Goal: Feedback & Contribution: Submit feedback/report problem

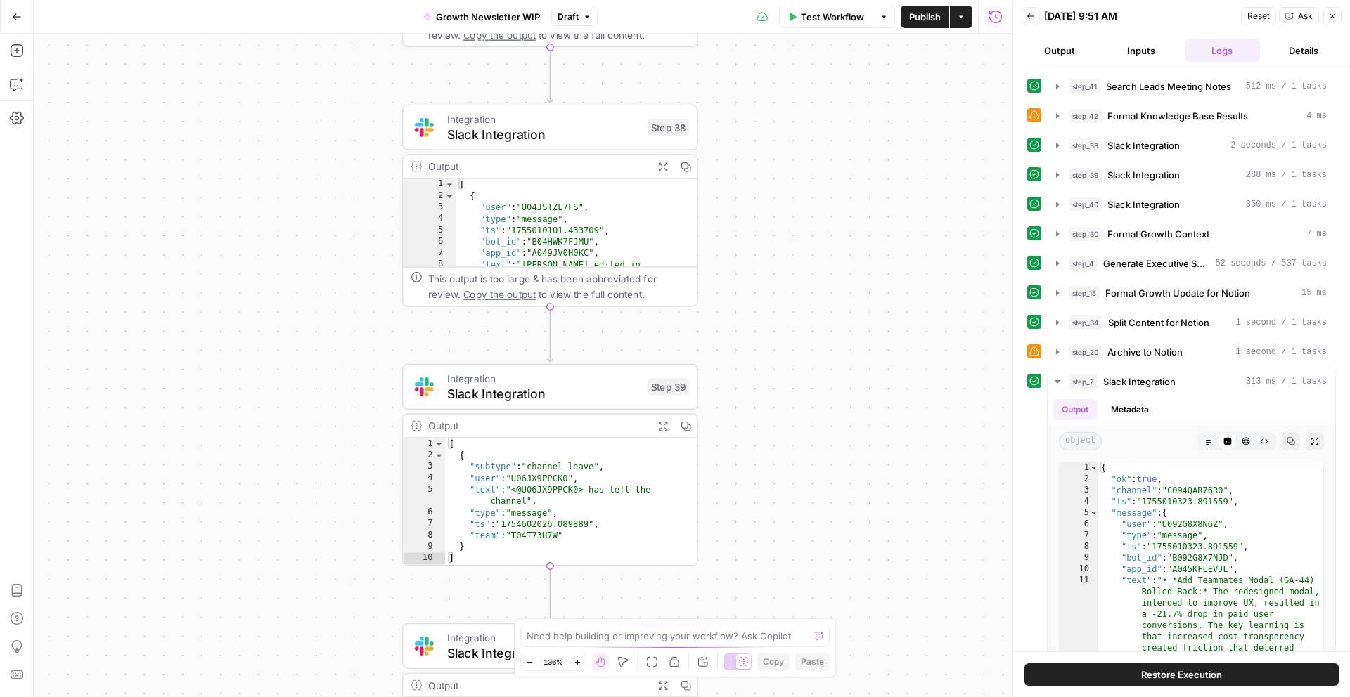
drag, startPoint x: 931, startPoint y: 179, endPoint x: 929, endPoint y: 38, distance: 140.6
click at [929, 38] on div "Workflow Set Inputs Inputs Search Knowledge Base Search Leads Meeting Notes Ste…" at bounding box center [523, 366] width 978 height 664
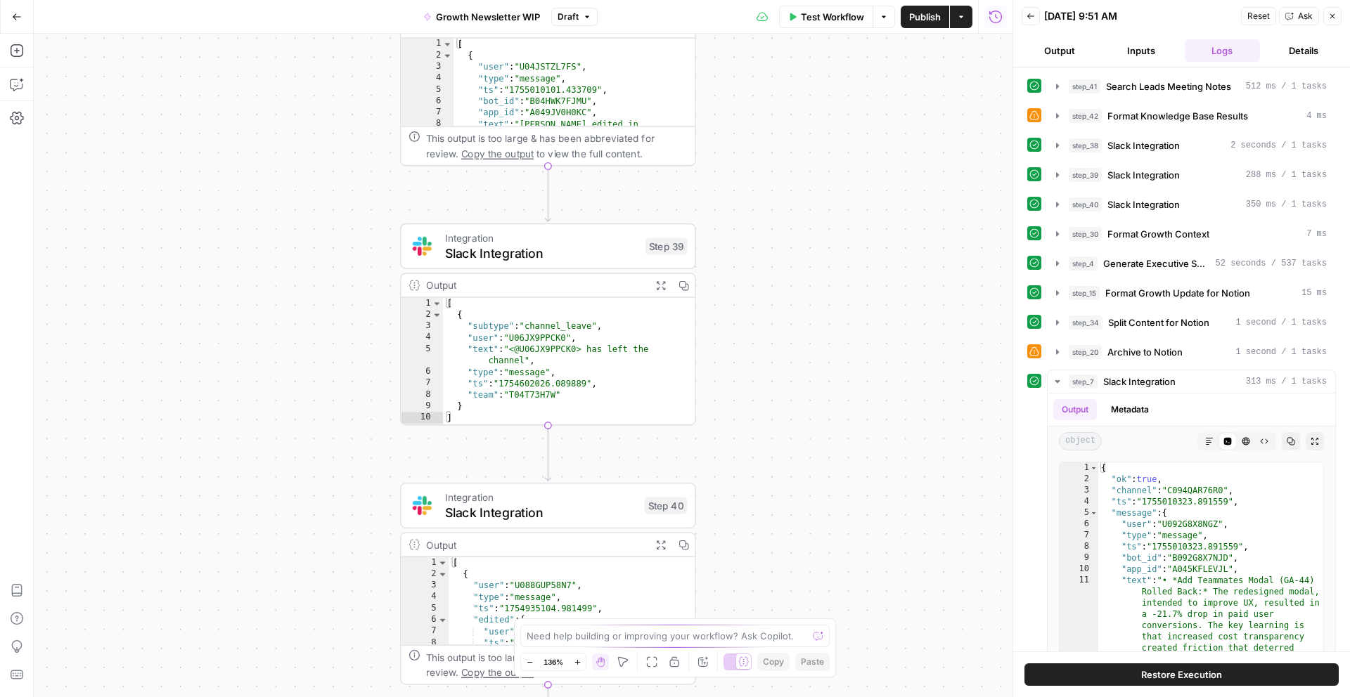
click at [862, 115] on div "Workflow Set Inputs Inputs Search Knowledge Base Search Leads Meeting Notes Ste…" at bounding box center [523, 366] width 978 height 664
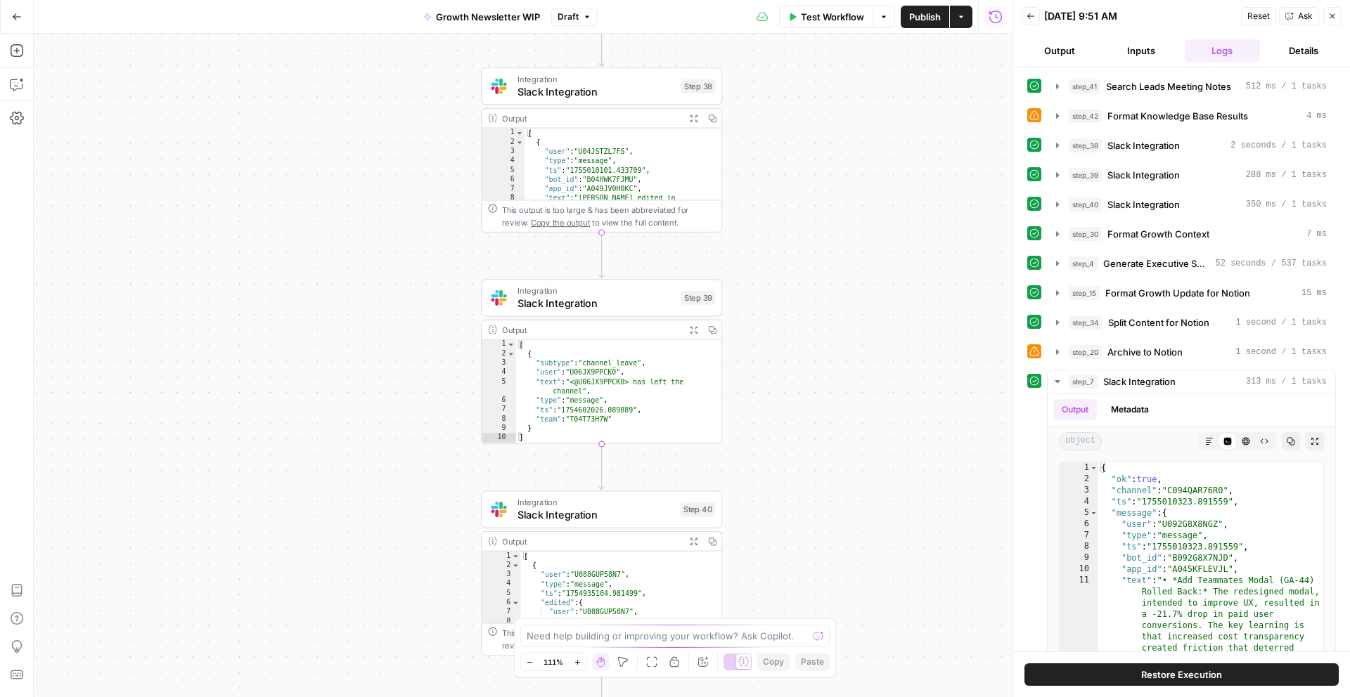
drag, startPoint x: 862, startPoint y: 115, endPoint x: 854, endPoint y: 452, distance: 337.5
click at [854, 451] on div "Workflow Set Inputs Inputs Search Knowledge Base Search Leads Meeting Notes Ste…" at bounding box center [523, 366] width 978 height 664
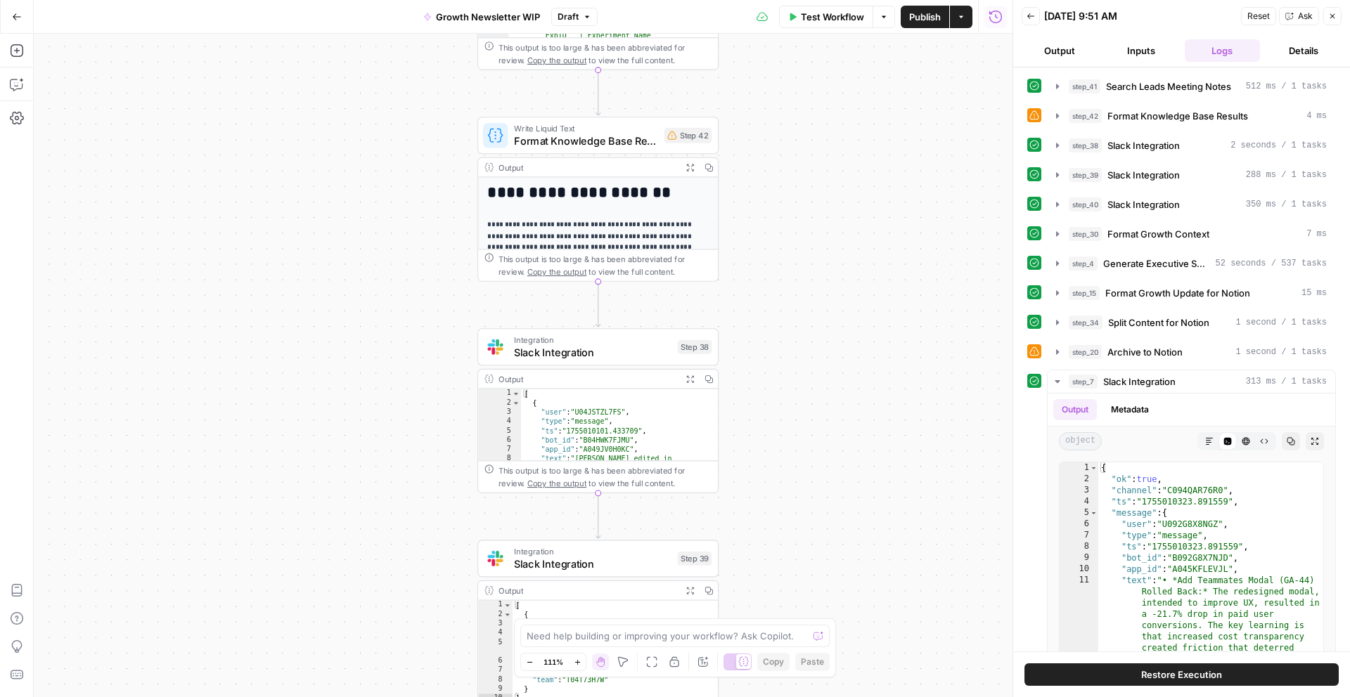
click at [858, 513] on div "Workflow Set Inputs Inputs Search Knowledge Base Search Leads Meeting Notes Ste…" at bounding box center [523, 366] width 978 height 664
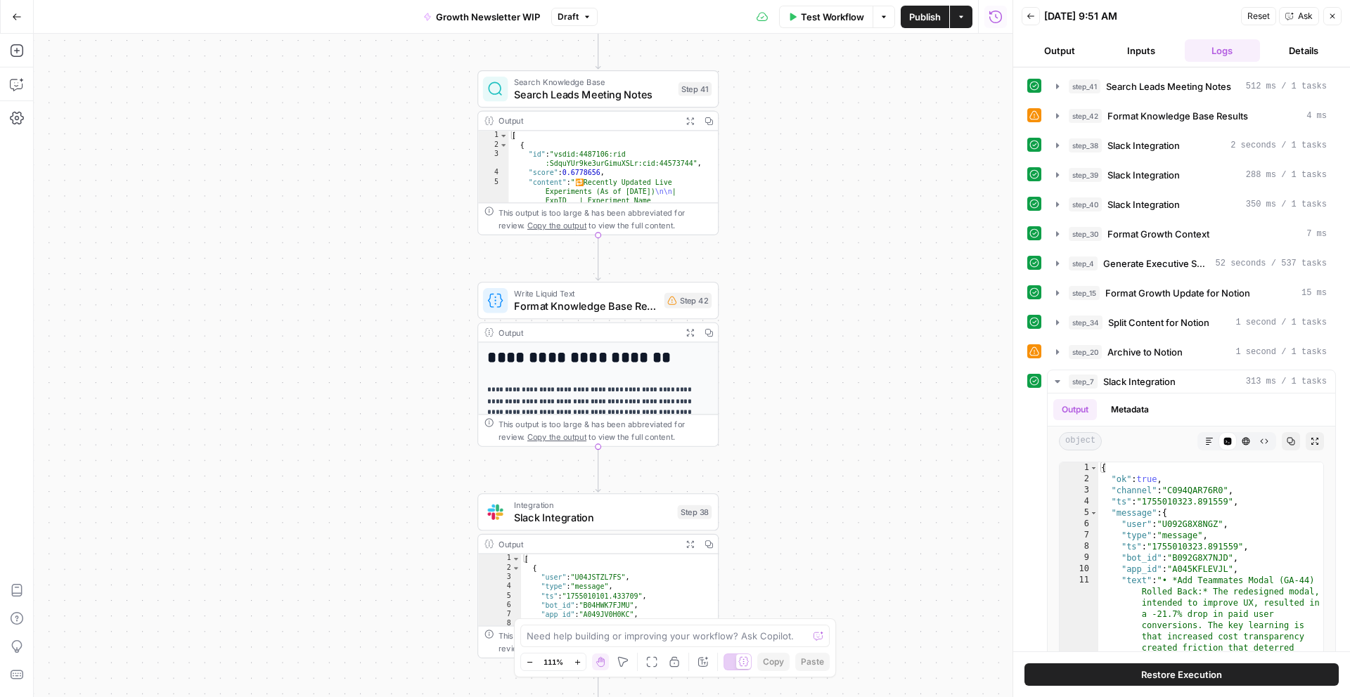
drag, startPoint x: 852, startPoint y: 295, endPoint x: 851, endPoint y: 467, distance: 171.5
click at [851, 467] on div "Workflow Set Inputs Inputs Search Knowledge Base Search Leads Meeting Notes Ste…" at bounding box center [523, 366] width 978 height 664
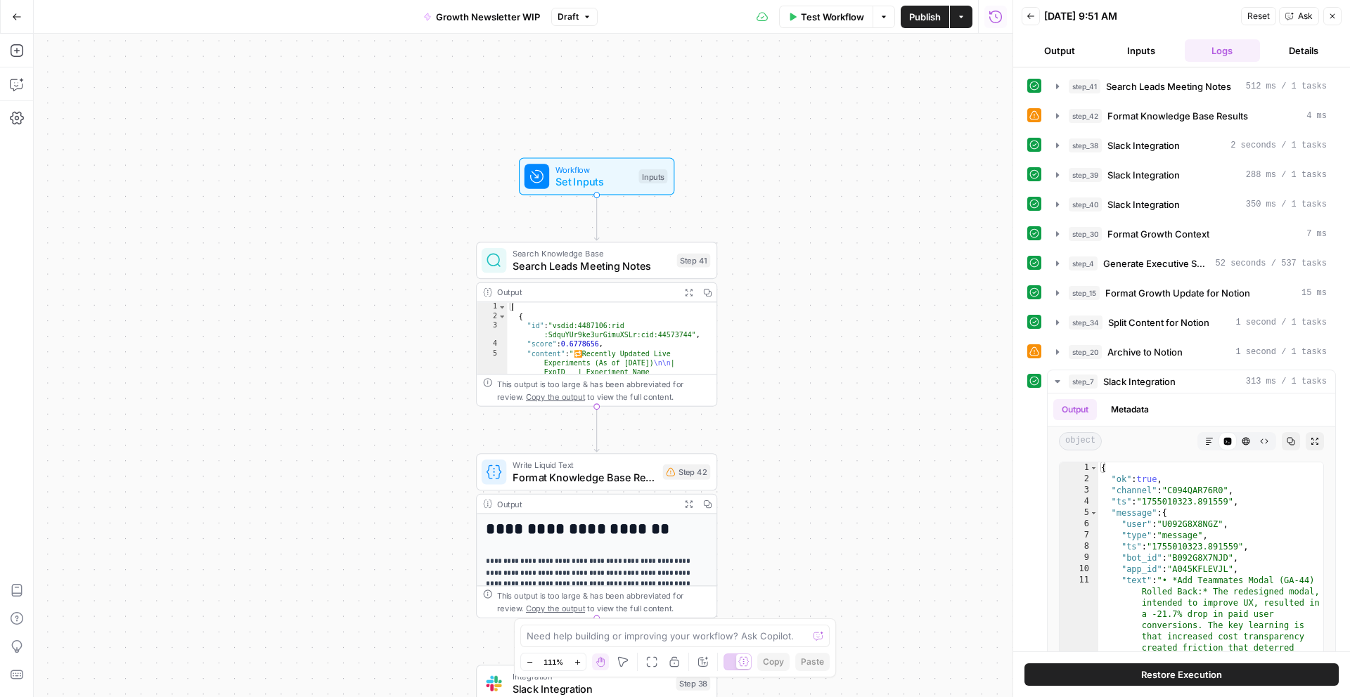
drag, startPoint x: 831, startPoint y: 325, endPoint x: 831, endPoint y: 502, distance: 176.4
click at [831, 502] on div "Workflow Set Inputs Inputs Search Knowledge Base Search Leads Meeting Notes Ste…" at bounding box center [523, 366] width 978 height 664
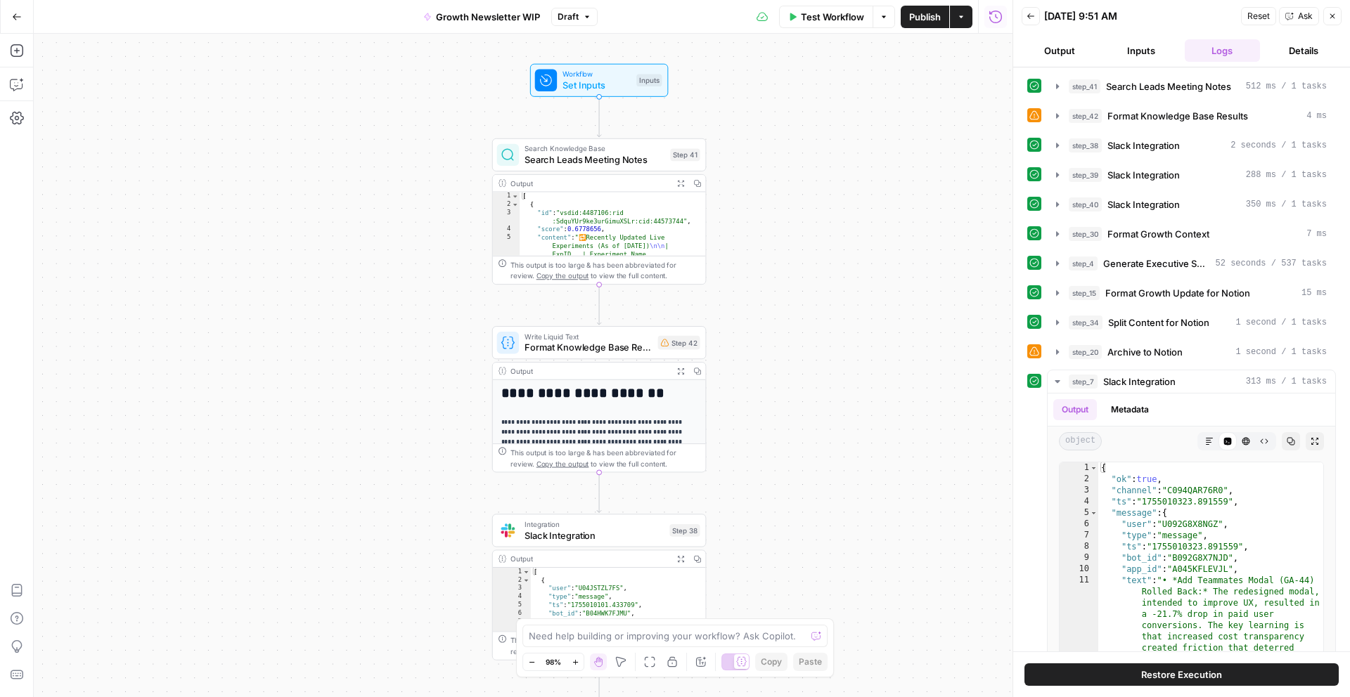
drag, startPoint x: 831, startPoint y: 502, endPoint x: 809, endPoint y: 413, distance: 91.2
click at [808, 413] on div "Workflow Set Inputs Inputs Search Knowledge Base Search Leads Meeting Notes Ste…" at bounding box center [523, 366] width 978 height 664
click at [621, 165] on span "Search Leads Meeting Notes" at bounding box center [594, 161] width 140 height 14
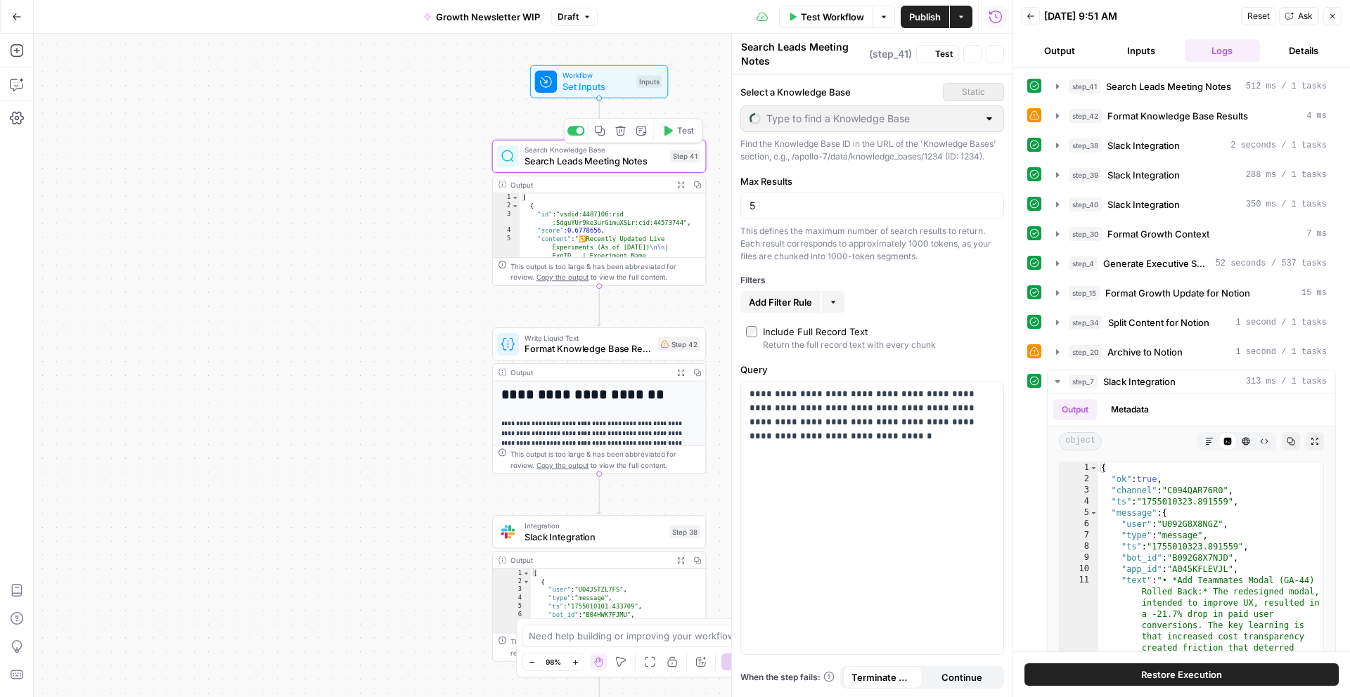
type input "Slack Newsletter Data Source Test [DATE]"
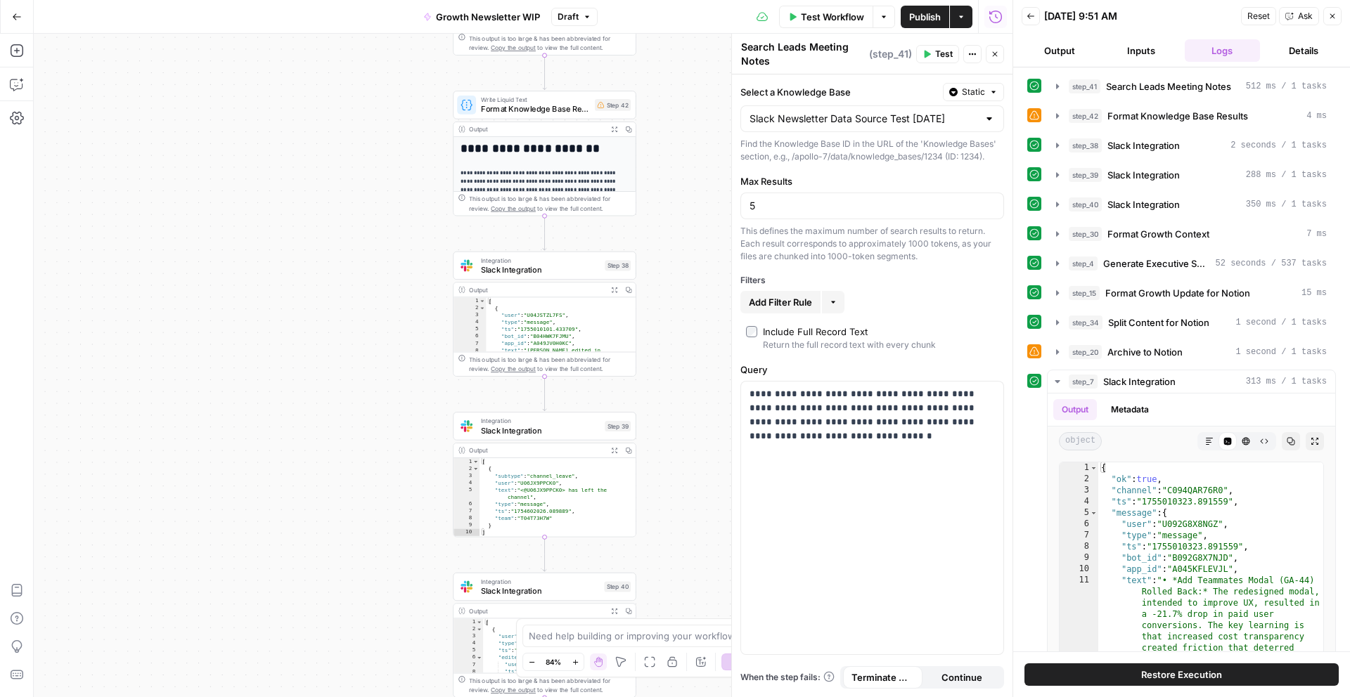
drag, startPoint x: 420, startPoint y: 318, endPoint x: 396, endPoint y: 59, distance: 260.5
click at [396, 59] on div "Workflow Set Inputs Inputs Search Knowledge Base Search Leads Meeting Notes Ste…" at bounding box center [523, 366] width 978 height 664
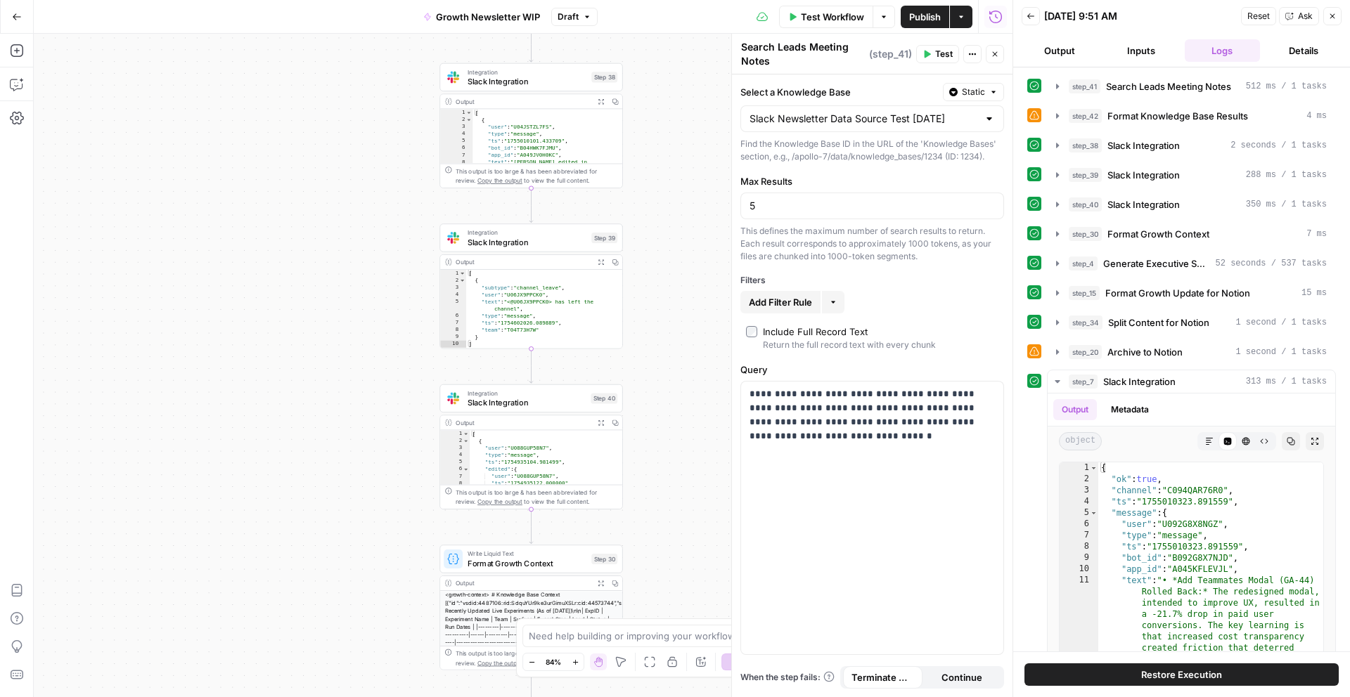
drag, startPoint x: 352, startPoint y: 358, endPoint x: 350, endPoint y: 191, distance: 167.3
click at [351, 192] on div "Workflow Set Inputs Inputs Search Knowledge Base Search Leads Meeting Notes Ste…" at bounding box center [523, 366] width 978 height 664
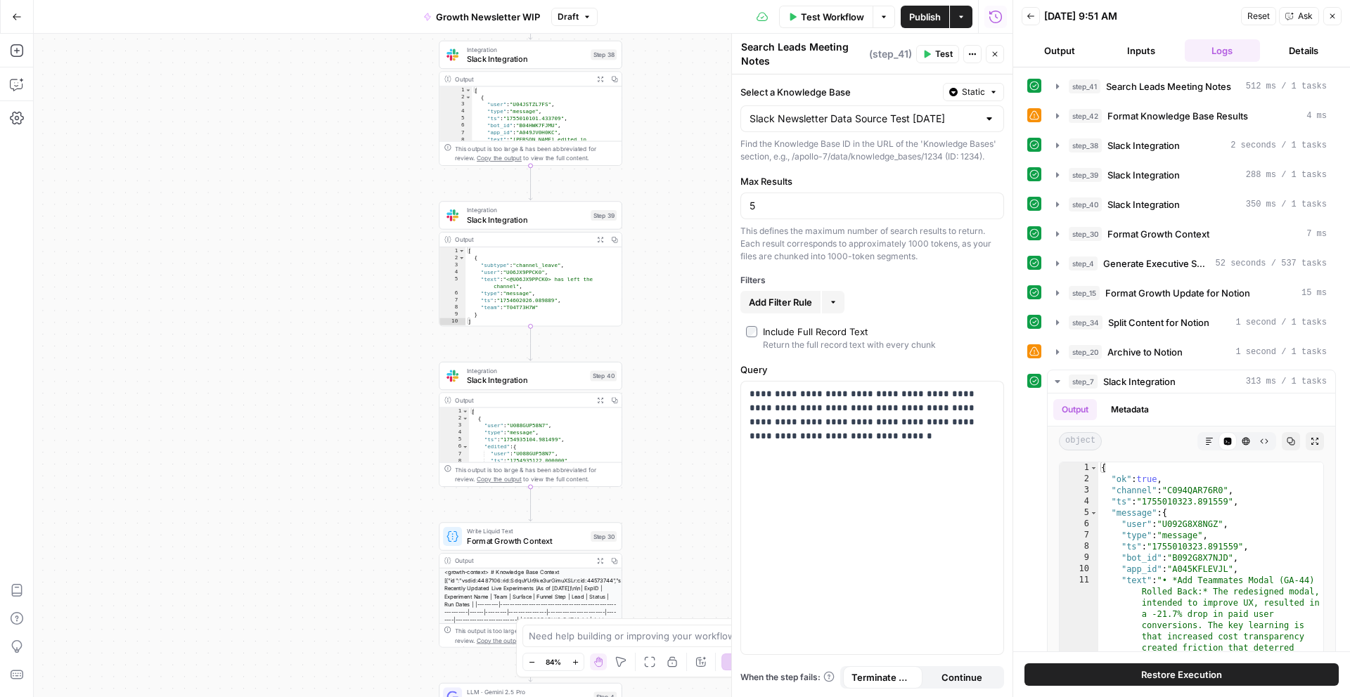
drag, startPoint x: 353, startPoint y: 380, endPoint x: 353, endPoint y: 340, distance: 39.4
click at [353, 340] on div "Workflow Set Inputs Inputs Search Knowledge Base Search Leads Meeting Notes Ste…" at bounding box center [523, 366] width 978 height 664
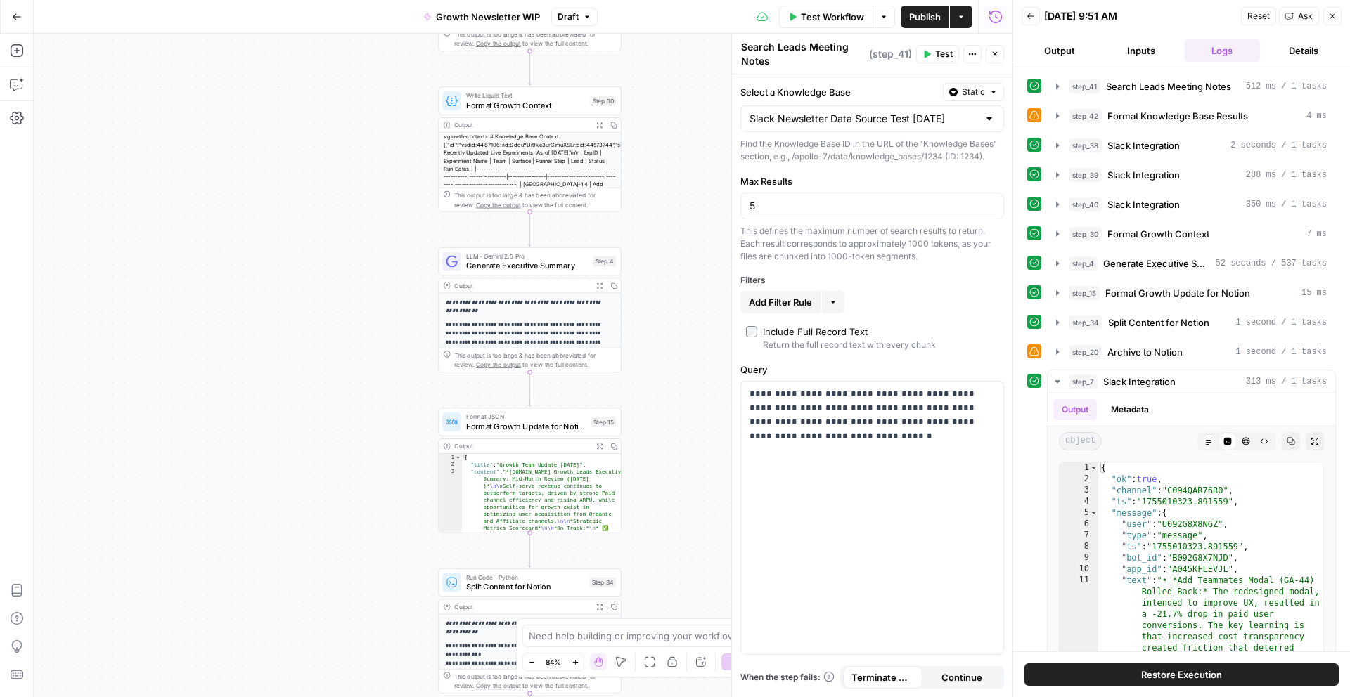
drag, startPoint x: 382, startPoint y: 445, endPoint x: 380, endPoint y: 49, distance: 395.7
click at [380, 48] on div "Workflow Set Inputs Inputs Search Knowledge Base Search Leads Meeting Notes Ste…" at bounding box center [523, 366] width 978 height 664
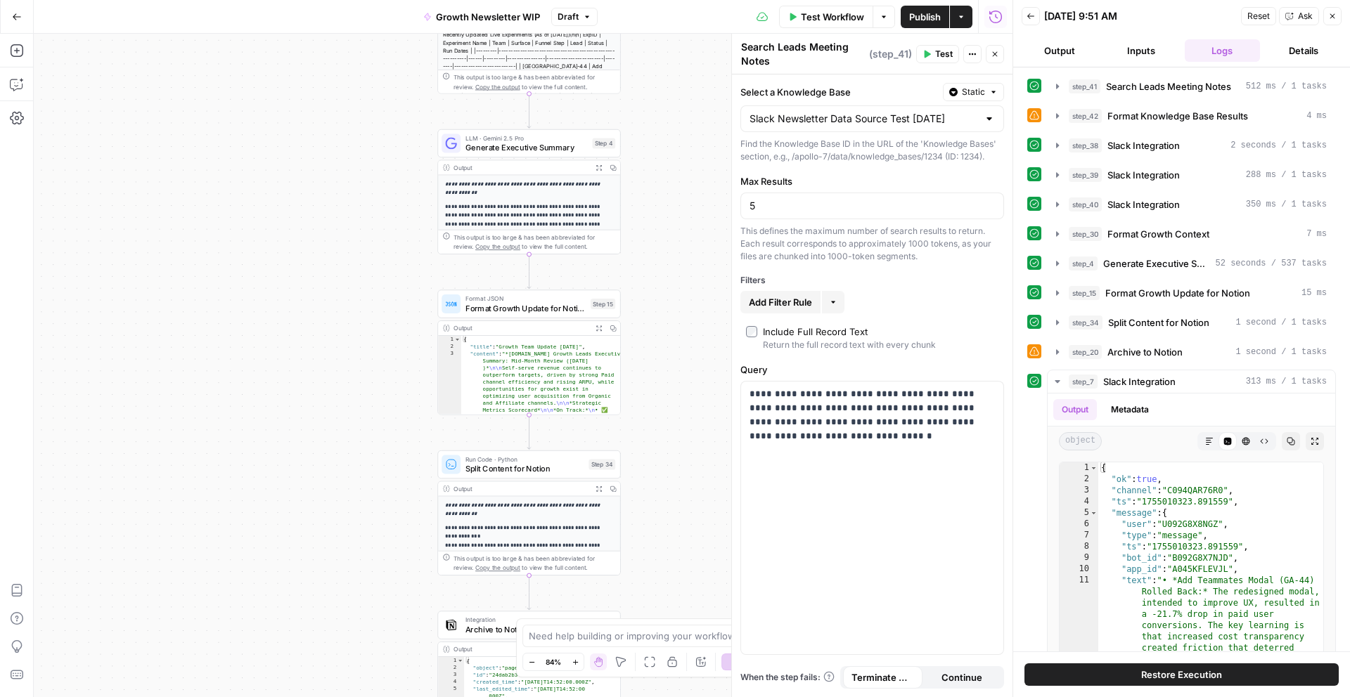
drag, startPoint x: 349, startPoint y: 363, endPoint x: 349, endPoint y: 240, distance: 123.0
click at [349, 239] on div "Workflow Set Inputs Inputs Search Knowledge Base Search Leads Meeting Notes Ste…" at bounding box center [523, 366] width 978 height 664
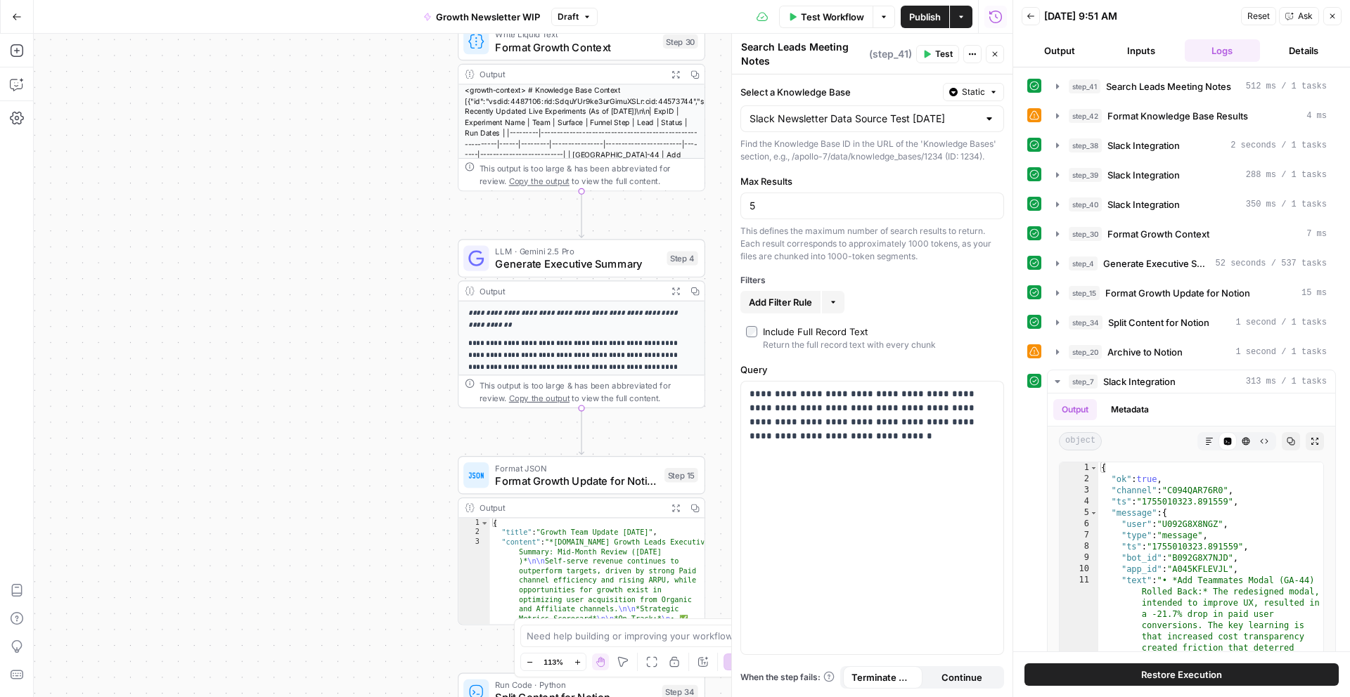
click at [524, 18] on span "Growth Newsletter WIP" at bounding box center [488, 17] width 104 height 14
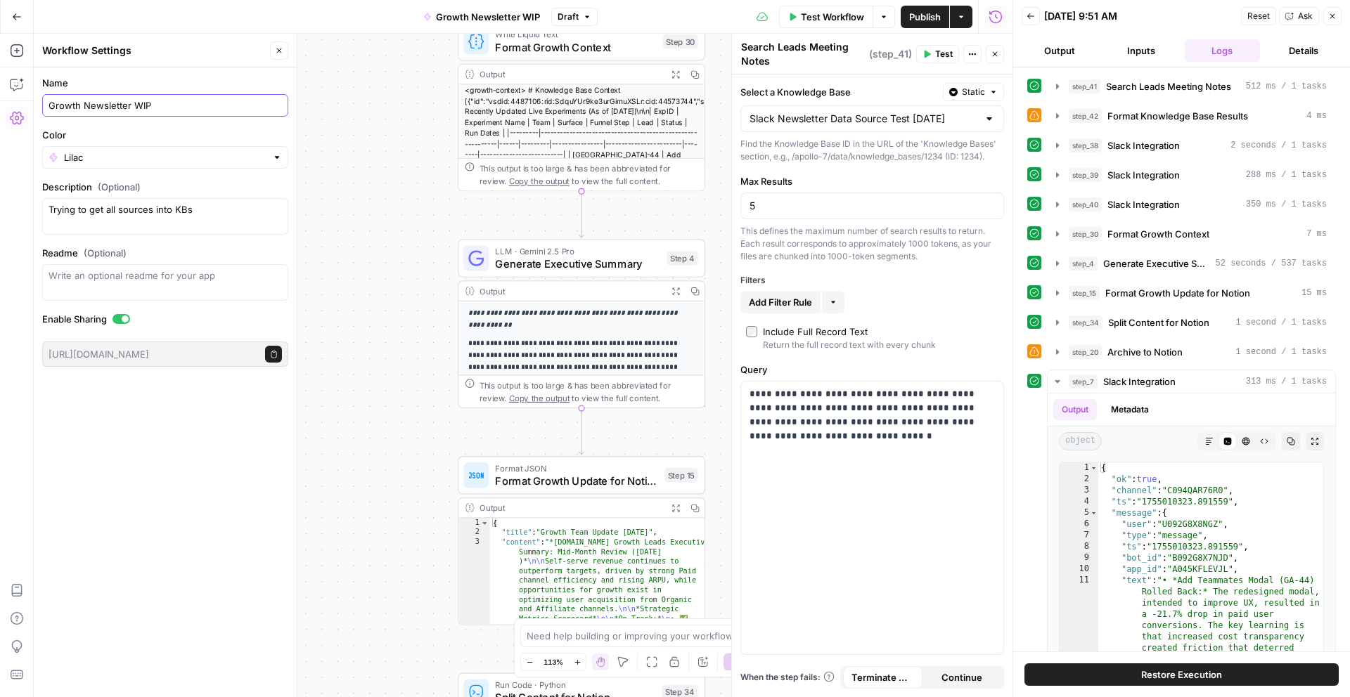
drag, startPoint x: 134, startPoint y: 107, endPoint x: 226, endPoint y: 112, distance: 92.2
click at [226, 111] on input "Growth Newsletter WIP" at bounding box center [164, 105] width 233 height 14
type input "Growth Newsletter MVP 1.0"
click at [347, 164] on div "Workflow Set Inputs Inputs Search Knowledge Base Search Leads Meeting Notes Ste…" at bounding box center [523, 366] width 978 height 664
click at [923, 17] on span "Publish" at bounding box center [925, 17] width 32 height 14
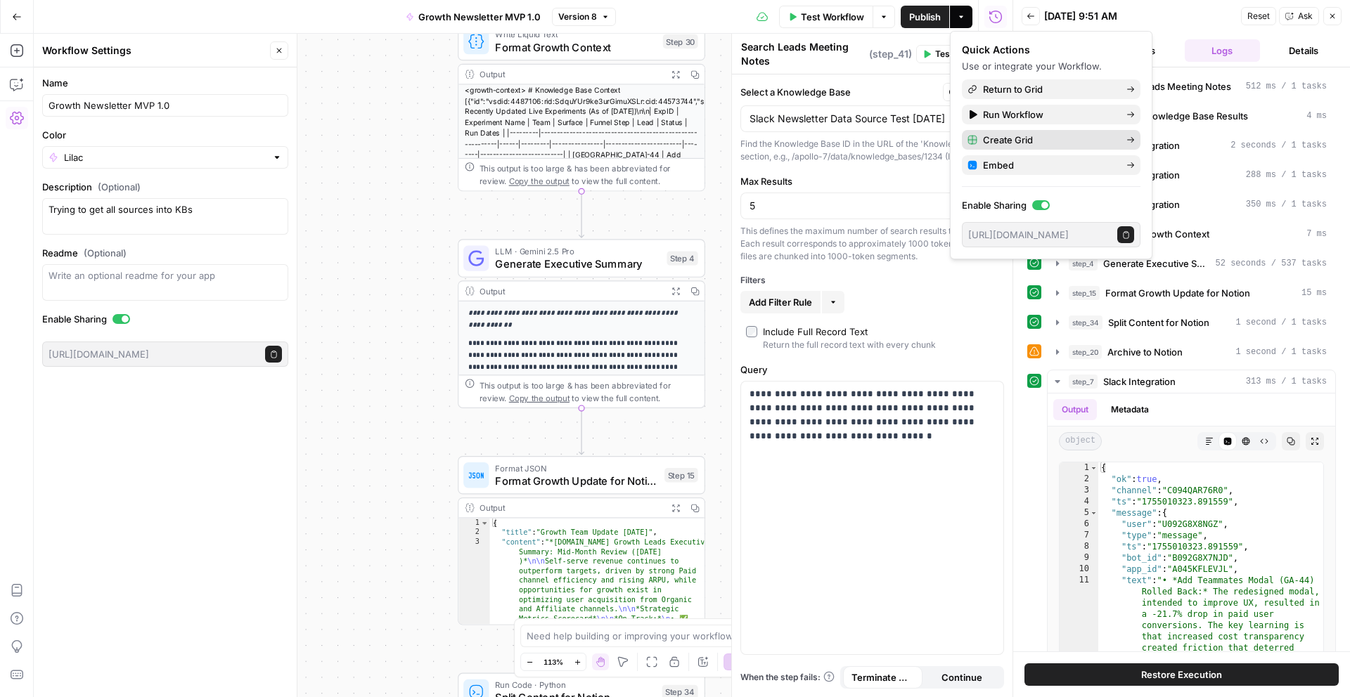
click at [1028, 143] on span "Create Grid" at bounding box center [1049, 140] width 132 height 14
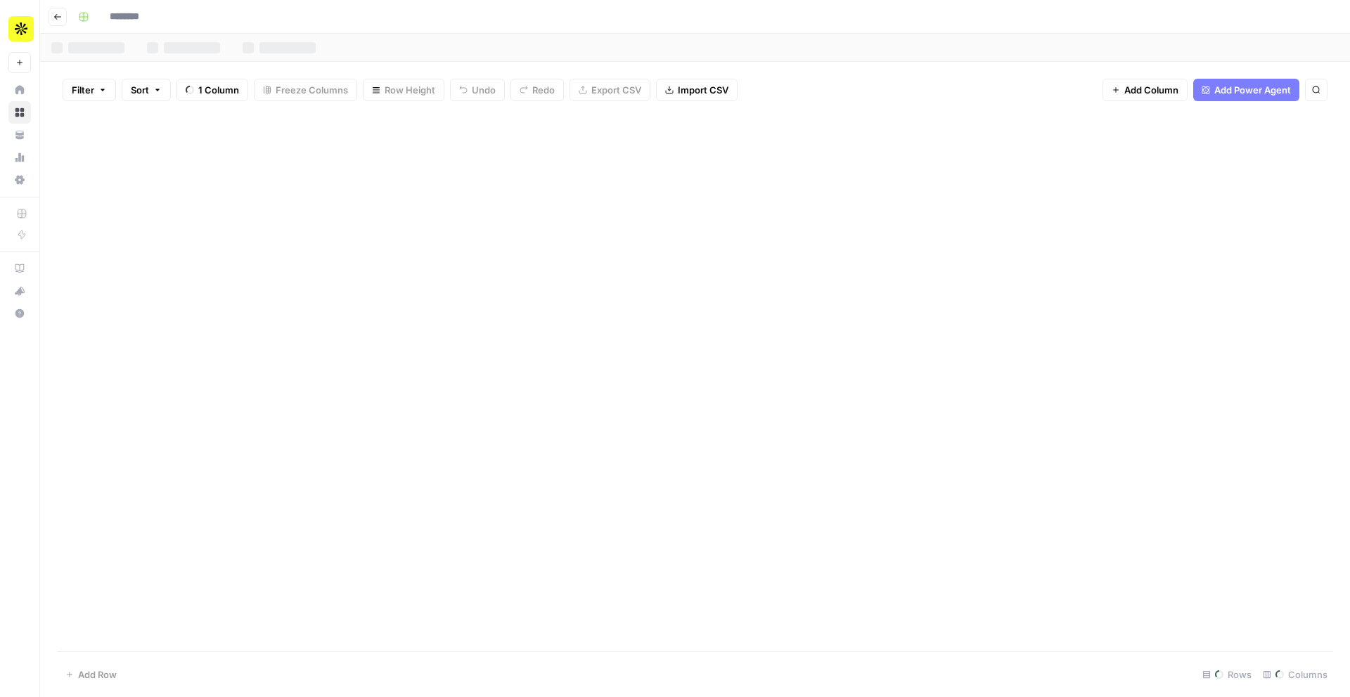
type input "**********"
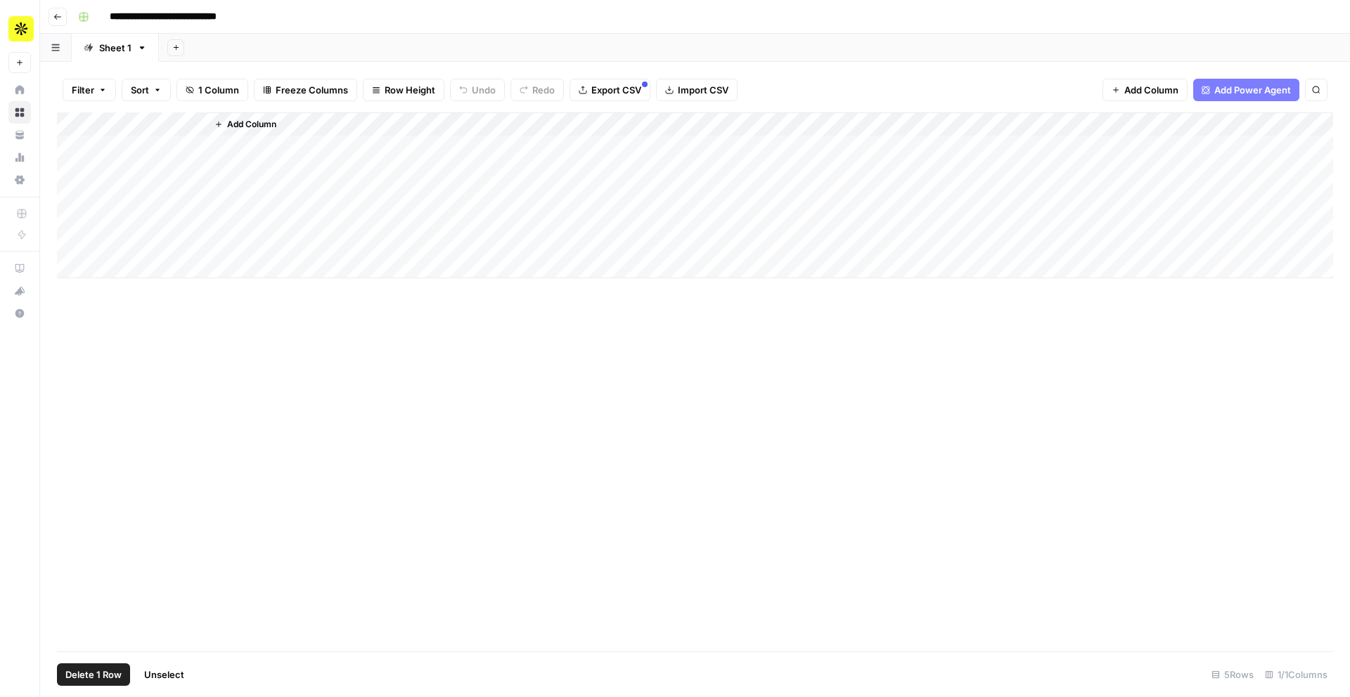
click at [71, 169] on div "Add Column" at bounding box center [695, 195] width 1276 height 166
click at [72, 193] on div "Add Column" at bounding box center [695, 195] width 1276 height 166
click at [70, 211] on div "Add Column" at bounding box center [695, 195] width 1276 height 166
click at [70, 223] on div "Add Column" at bounding box center [695, 195] width 1276 height 166
click at [68, 236] on div "Add Column" at bounding box center [695, 195] width 1276 height 166
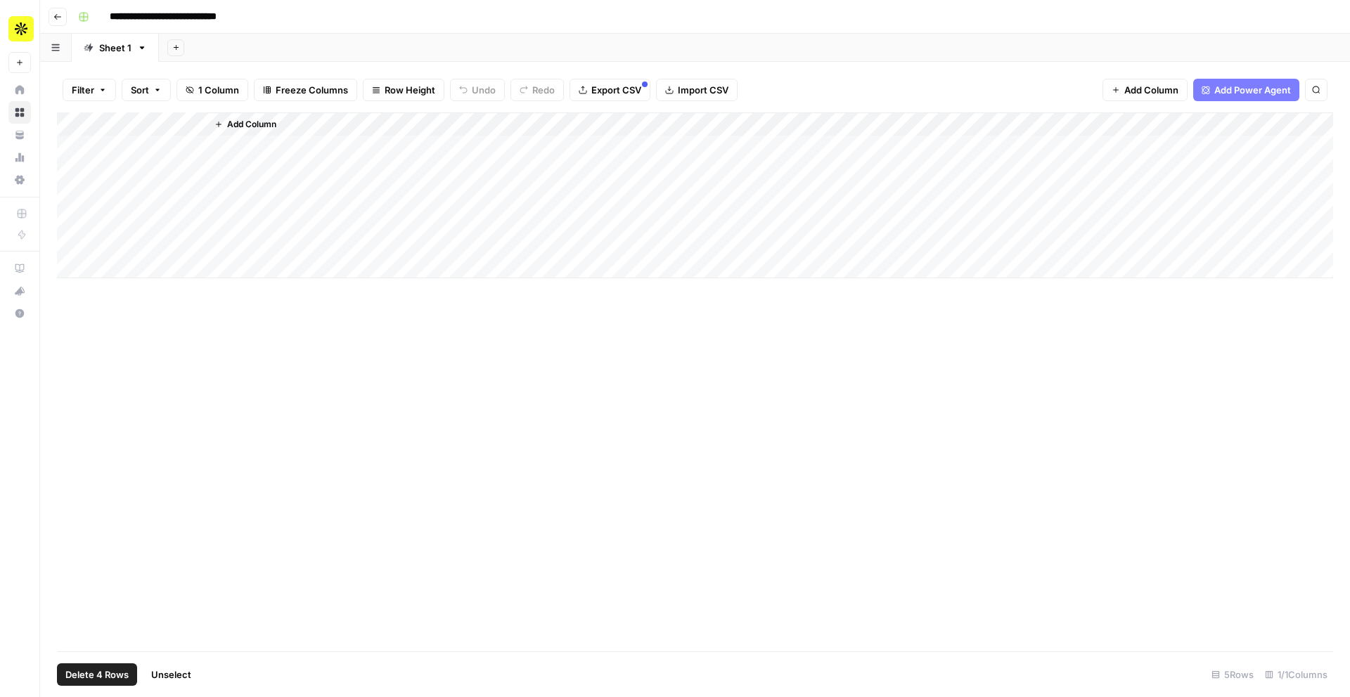
click at [105, 673] on span "Delete 4 Rows" at bounding box center [96, 675] width 63 height 14
click at [641, 164] on button "Delete" at bounding box center [624, 162] width 47 height 25
click at [177, 122] on div "Add Column" at bounding box center [695, 147] width 1276 height 70
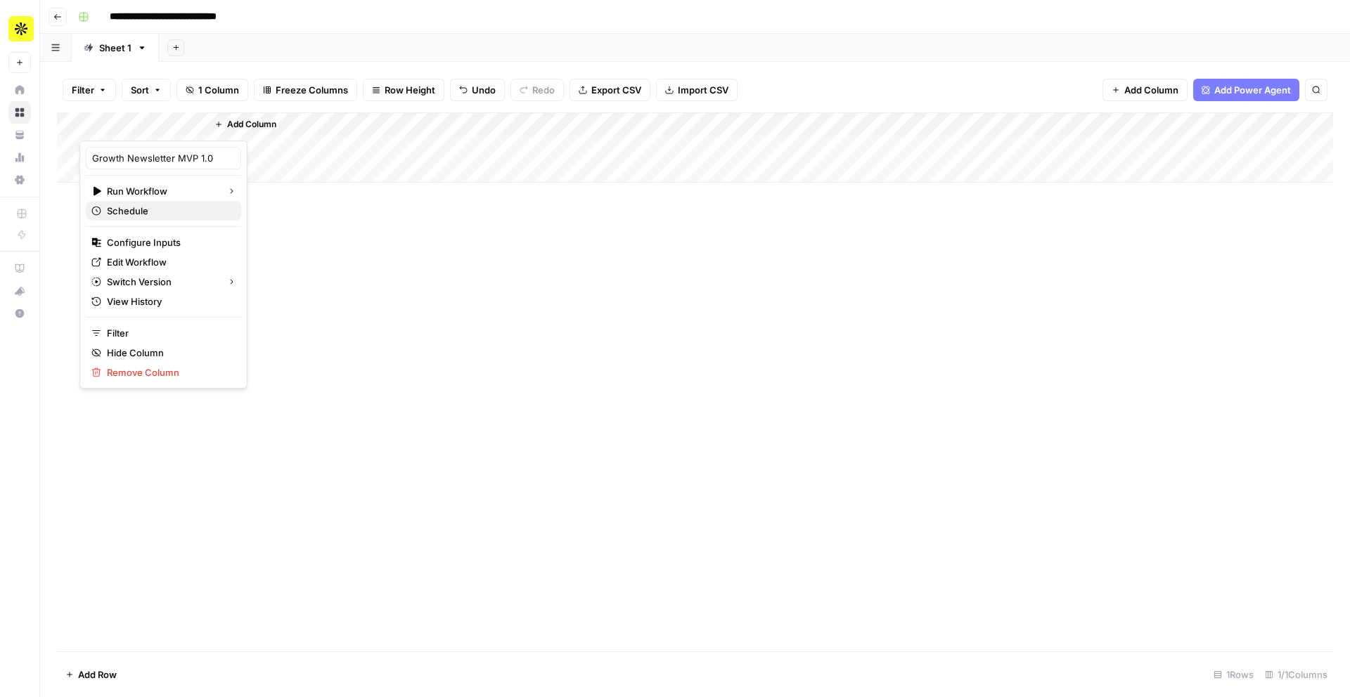
click at [138, 210] on span "Schedule" at bounding box center [168, 211] width 123 height 14
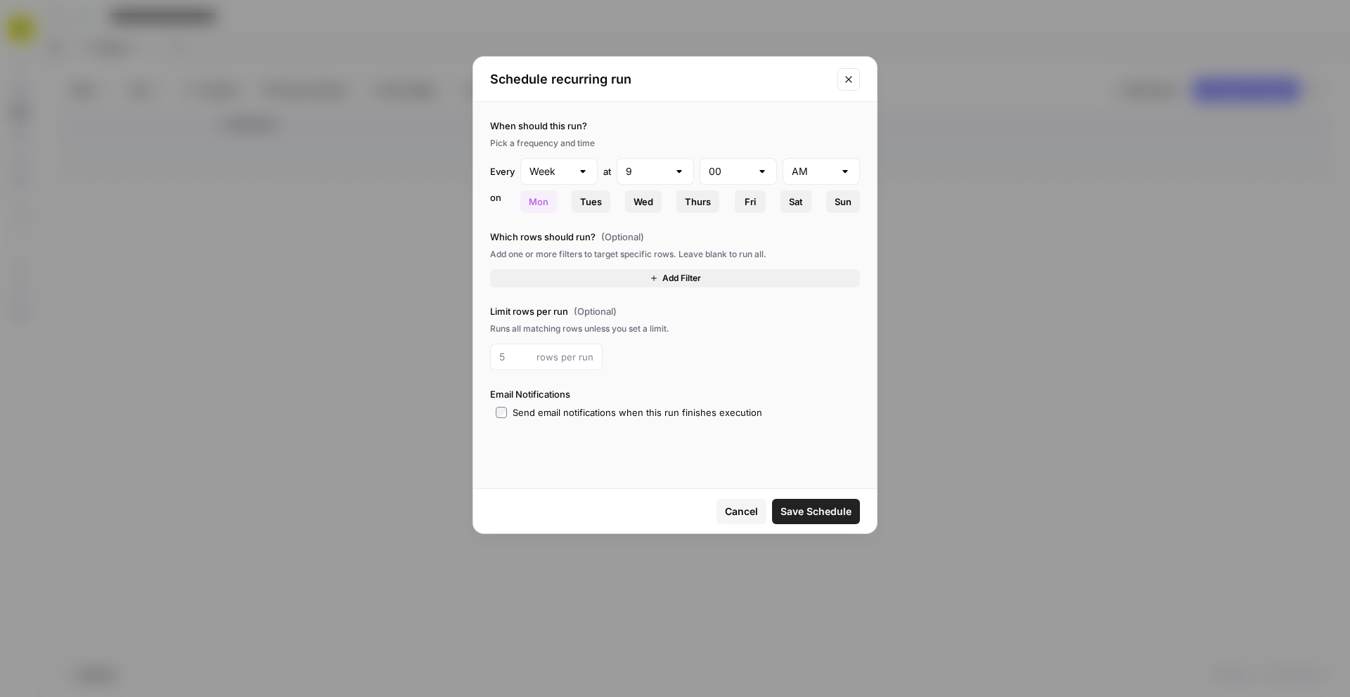
click at [572, 168] on div "Week" at bounding box center [558, 171] width 77 height 27
type input "Week"
click at [642, 141] on div "Pick a frequency and time" at bounding box center [675, 143] width 370 height 13
click at [583, 170] on div at bounding box center [582, 171] width 11 height 14
type input "Week"
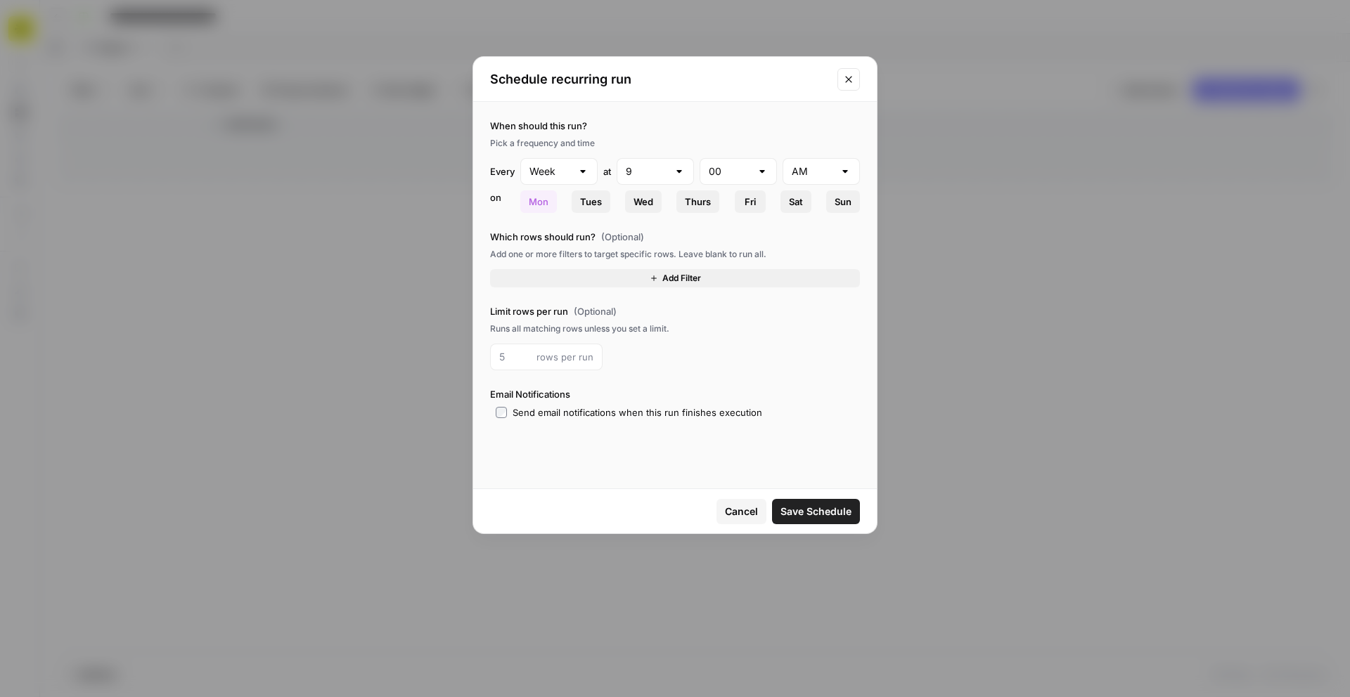
click at [674, 119] on label "When should this run?" at bounding box center [675, 126] width 370 height 14
click at [577, 172] on div at bounding box center [582, 171] width 11 height 14
type input "Week"
click at [734, 509] on span "Cancel" at bounding box center [741, 512] width 33 height 14
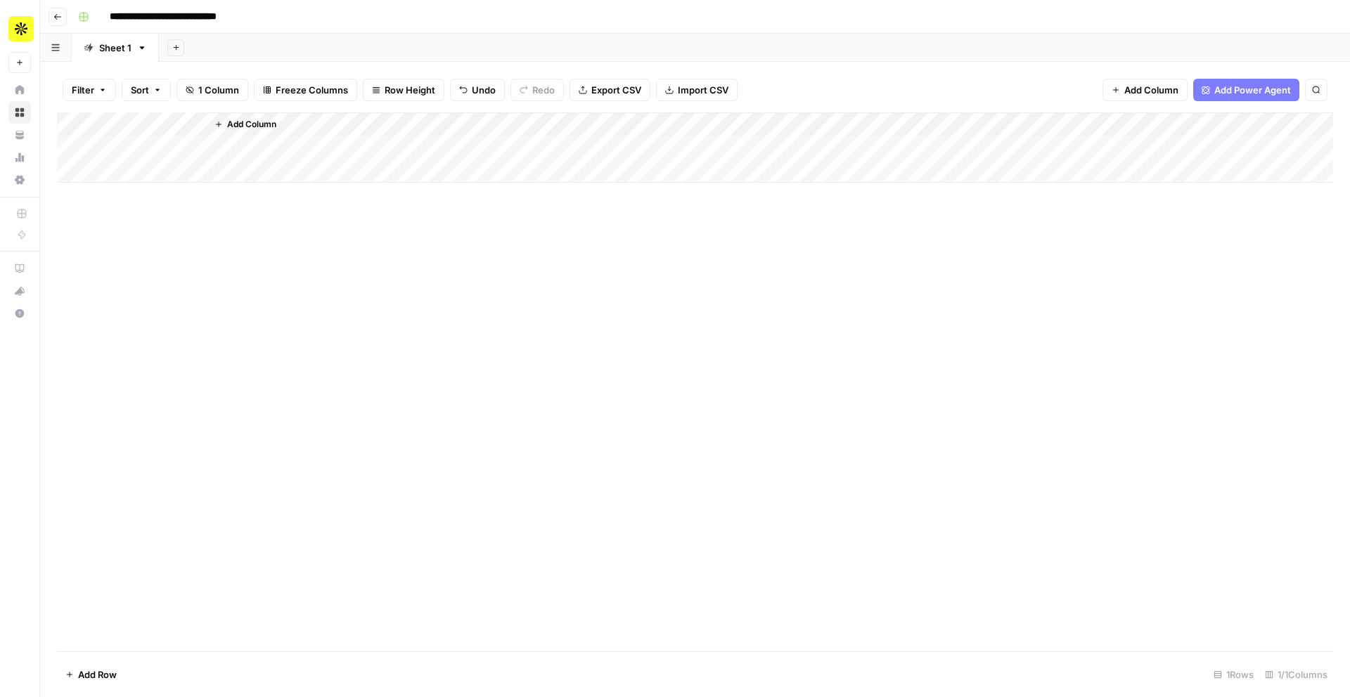
click at [178, 126] on div "Add Column" at bounding box center [695, 147] width 1276 height 70
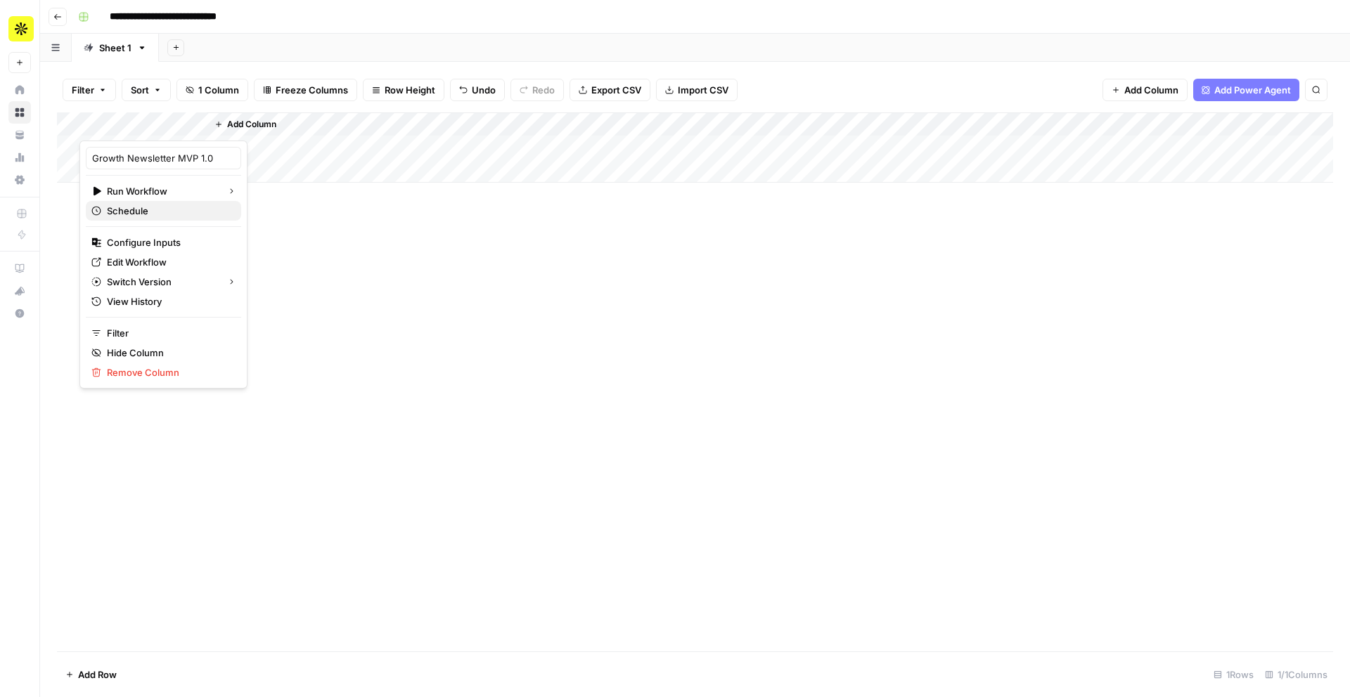
click at [156, 213] on span "Schedule" at bounding box center [168, 211] width 123 height 14
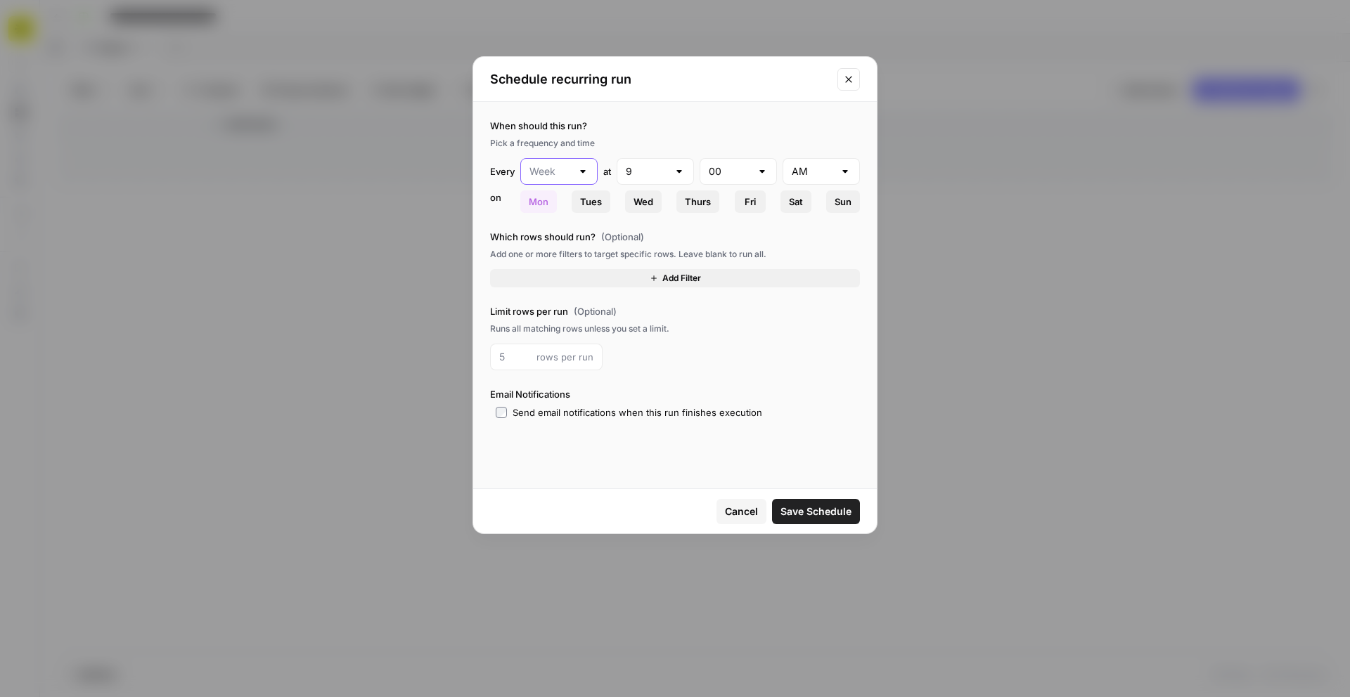
click at [566, 168] on input "text" at bounding box center [550, 171] width 42 height 14
click at [551, 240] on span "Month" at bounding box center [556, 246] width 48 height 14
type input "Month"
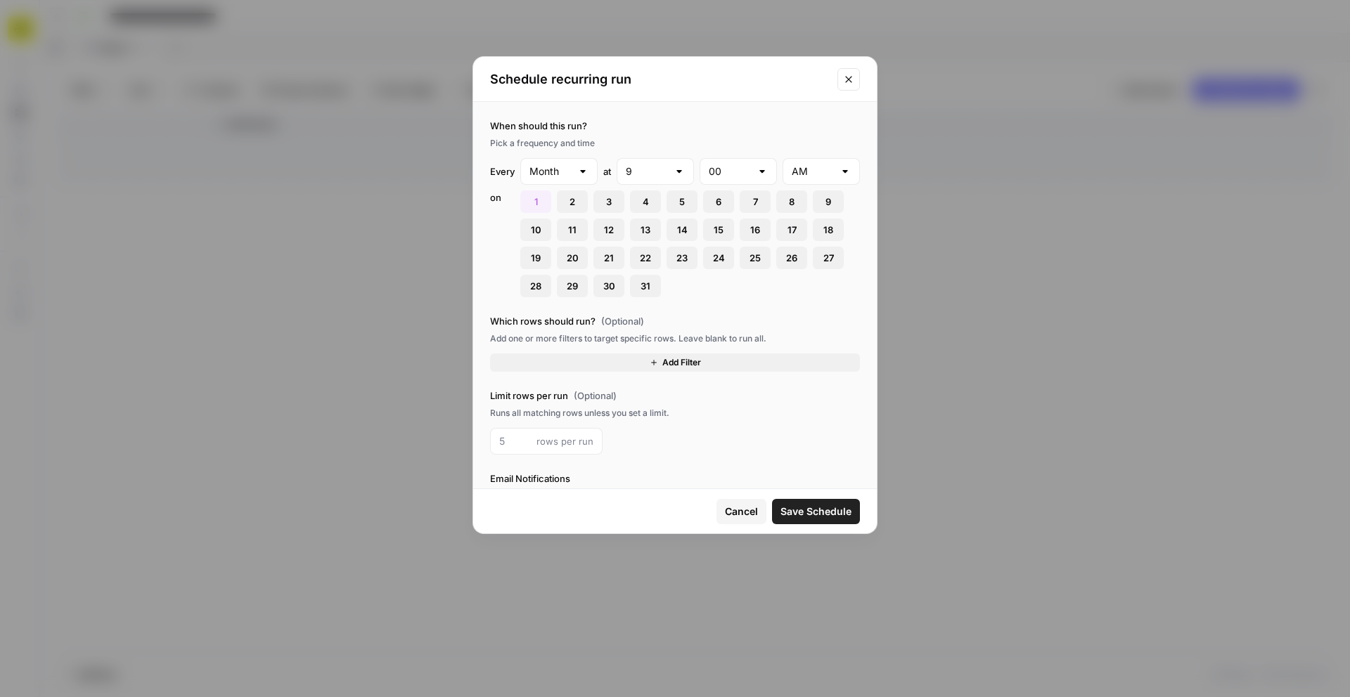
click at [843, 78] on icon "Close modal" at bounding box center [848, 79] width 11 height 11
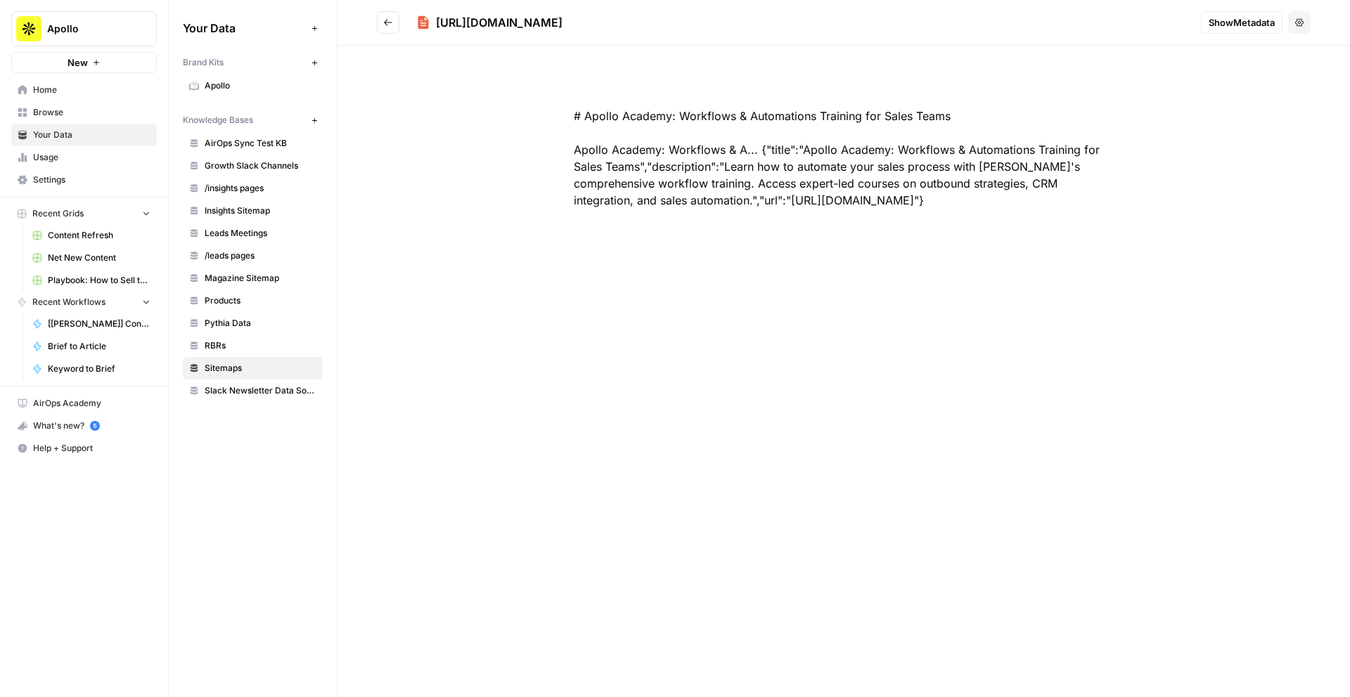
click at [286, 394] on span "Slack Newsletter Data Source Test [DATE]" at bounding box center [261, 390] width 112 height 13
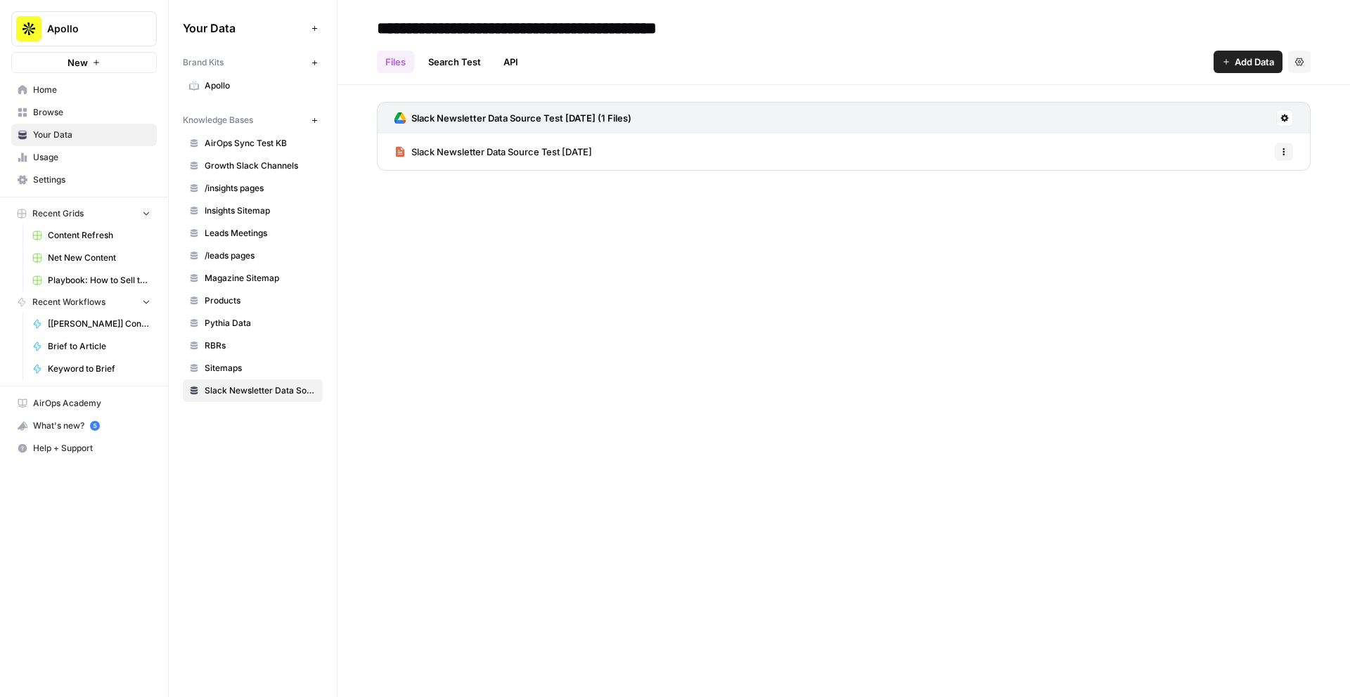
click at [458, 152] on span "Slack Newsletter Data Source Test [DATE]" at bounding box center [501, 152] width 181 height 14
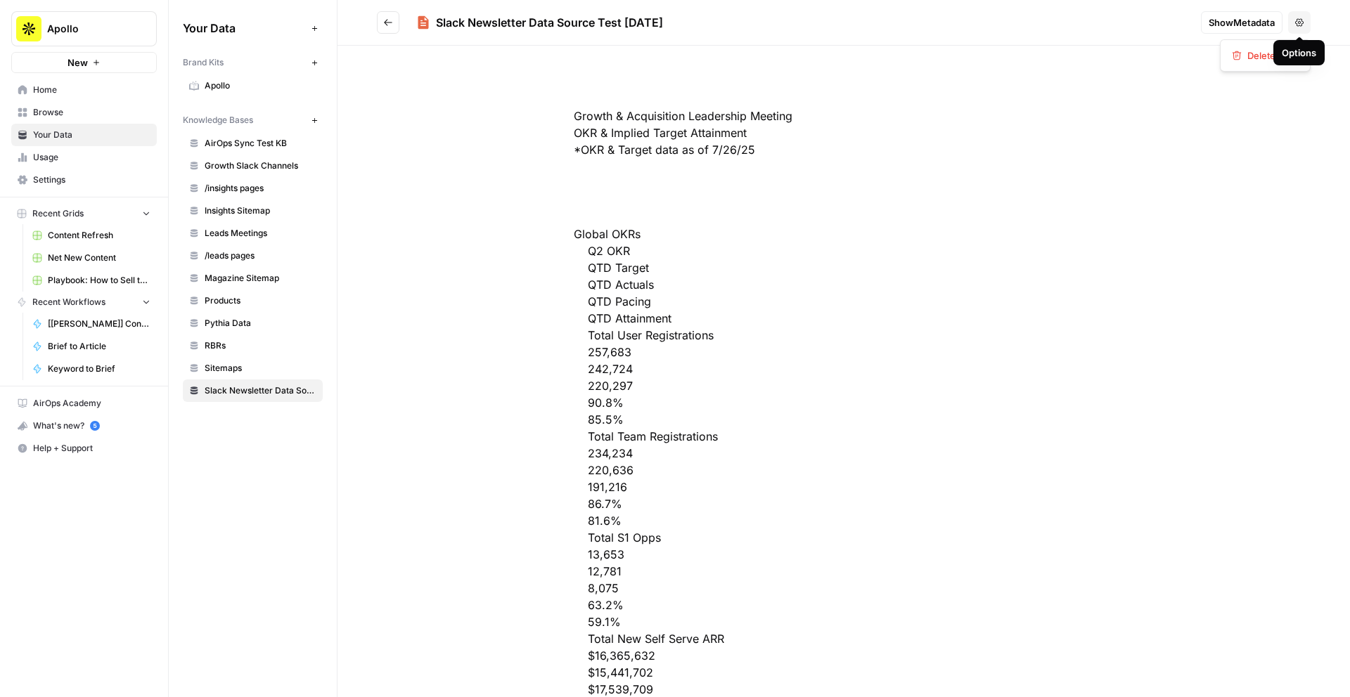
click at [1302, 28] on button "Options" at bounding box center [1299, 22] width 22 height 22
click at [236, 389] on span "Slack Newsletter Data Source Test [DATE]" at bounding box center [261, 390] width 112 height 13
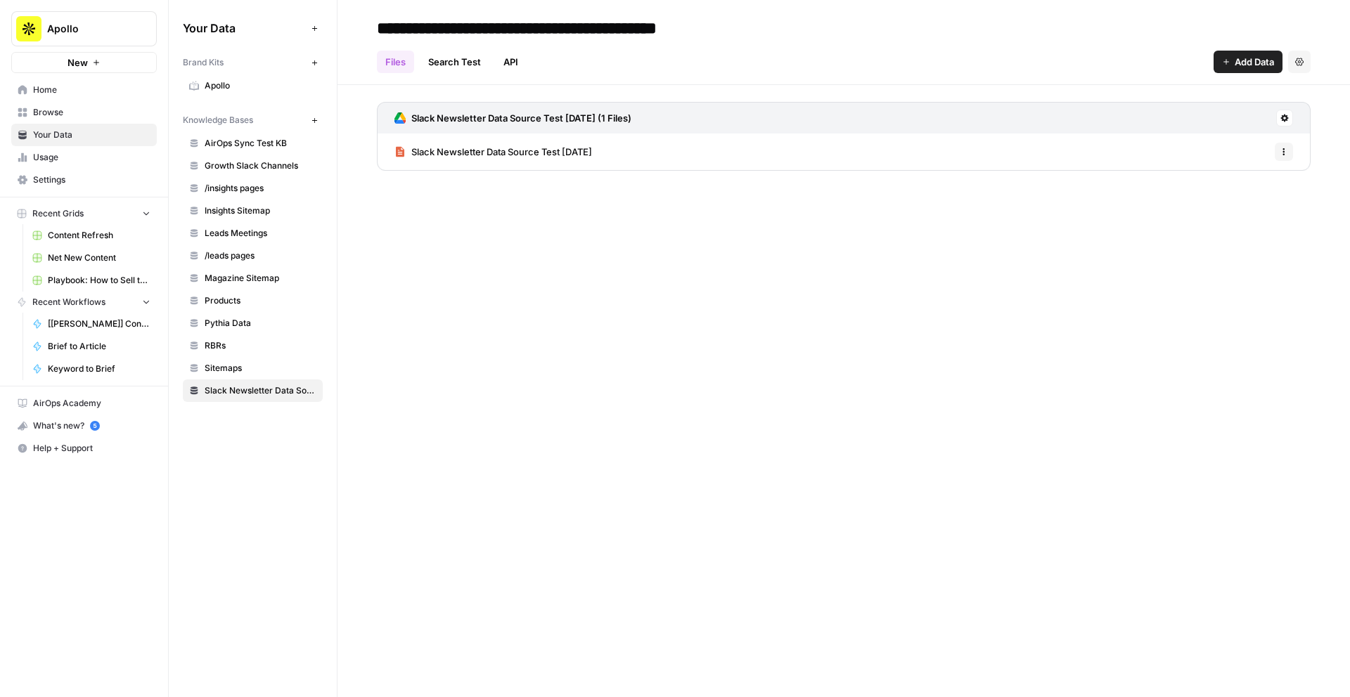
click at [1286, 151] on icon "button" at bounding box center [1283, 152] width 8 height 8
click at [1286, 120] on icon at bounding box center [1285, 119] width 8 height 8
click at [518, 215] on div "**********" at bounding box center [843, 348] width 1012 height 697
click at [524, 158] on span "Slack Newsletter Data Source Test [DATE]" at bounding box center [501, 152] width 181 height 14
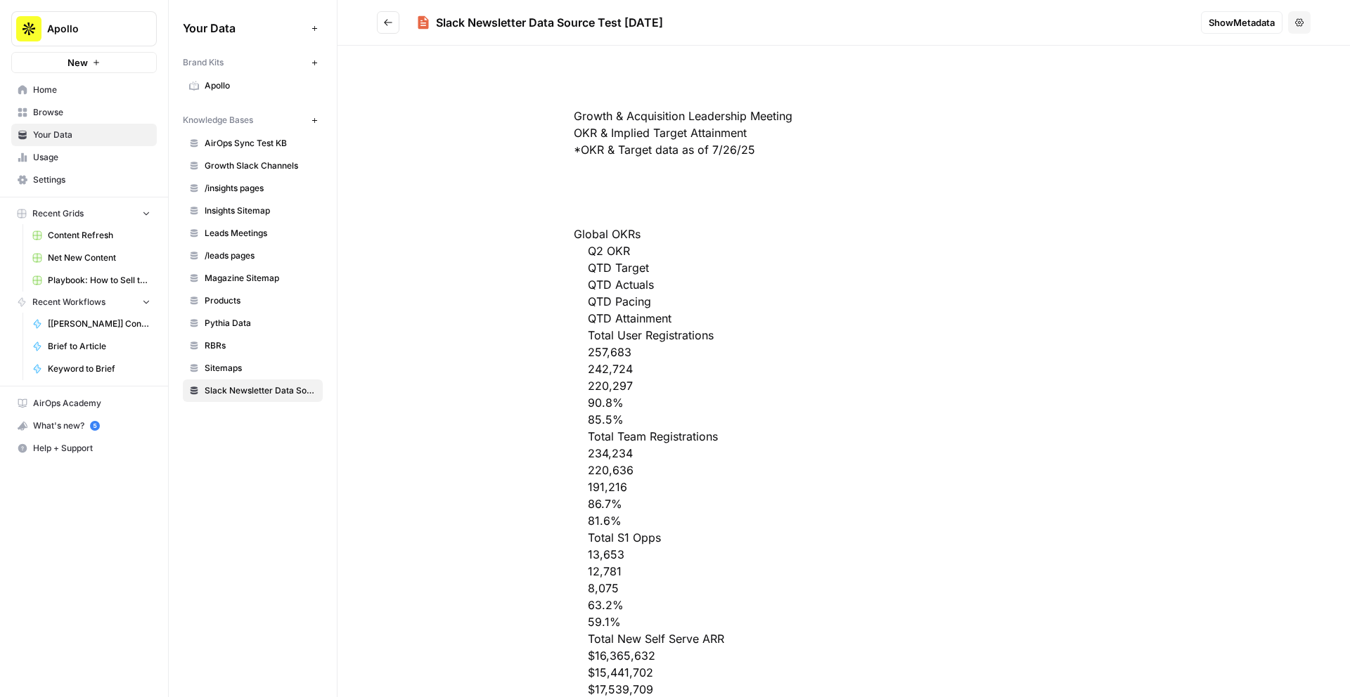
click at [391, 19] on icon "Go back" at bounding box center [388, 23] width 10 height 10
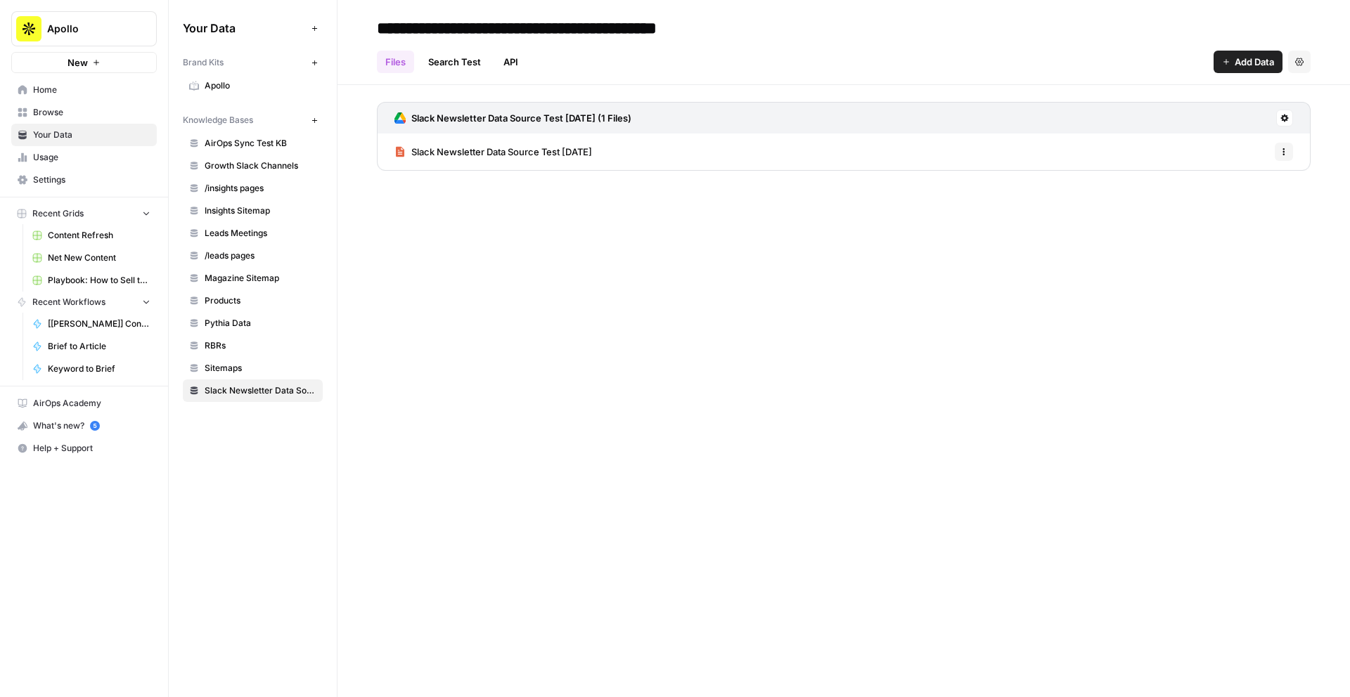
click at [432, 154] on span "Slack Newsletter Data Source Test [DATE]" at bounding box center [501, 152] width 181 height 14
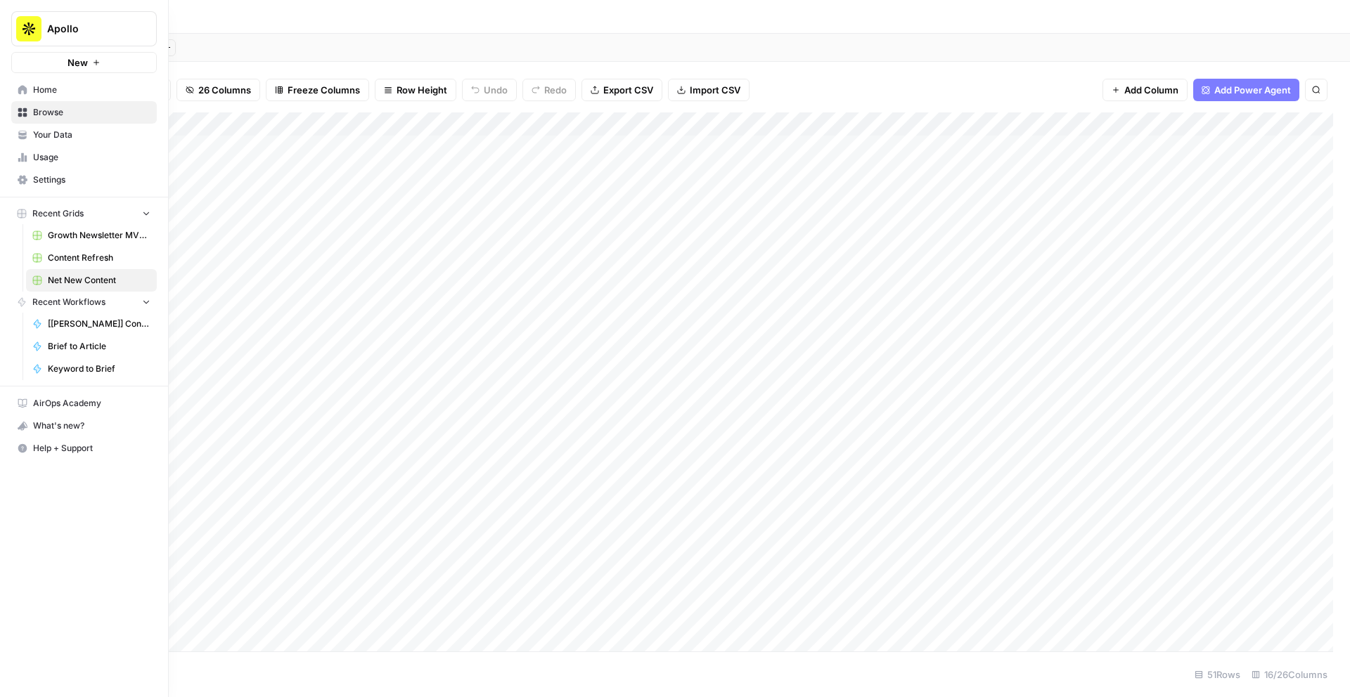
click at [78, 238] on span "Growth Newsletter MVP 1.0 Grid" at bounding box center [99, 235] width 103 height 13
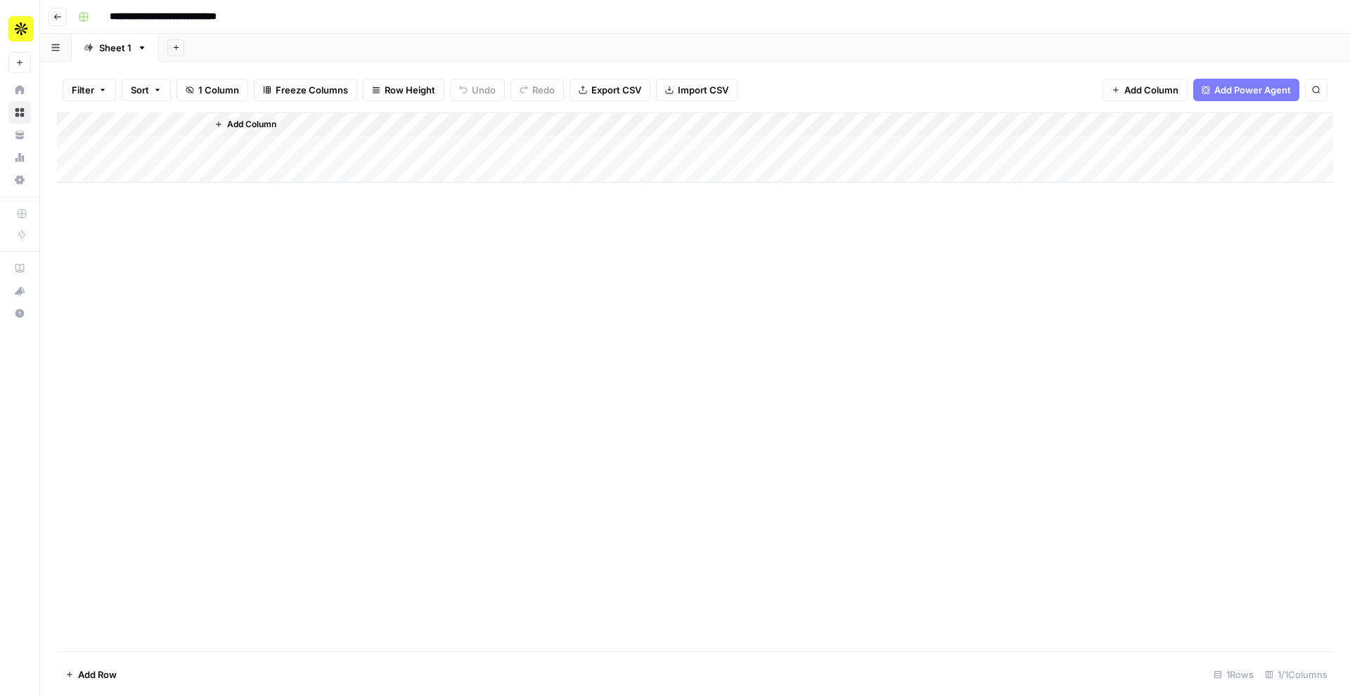
click at [176, 126] on div "Add Column" at bounding box center [695, 147] width 1276 height 70
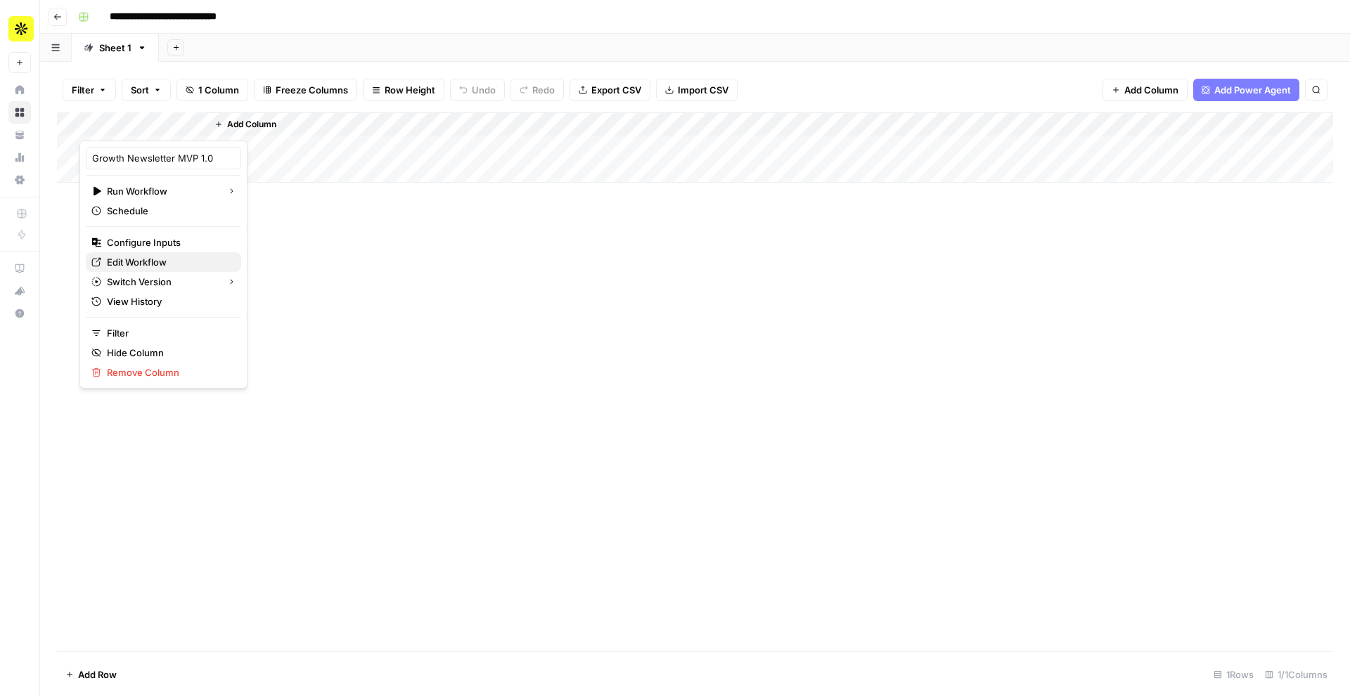
click at [155, 257] on span "Edit Workflow" at bounding box center [168, 262] width 123 height 14
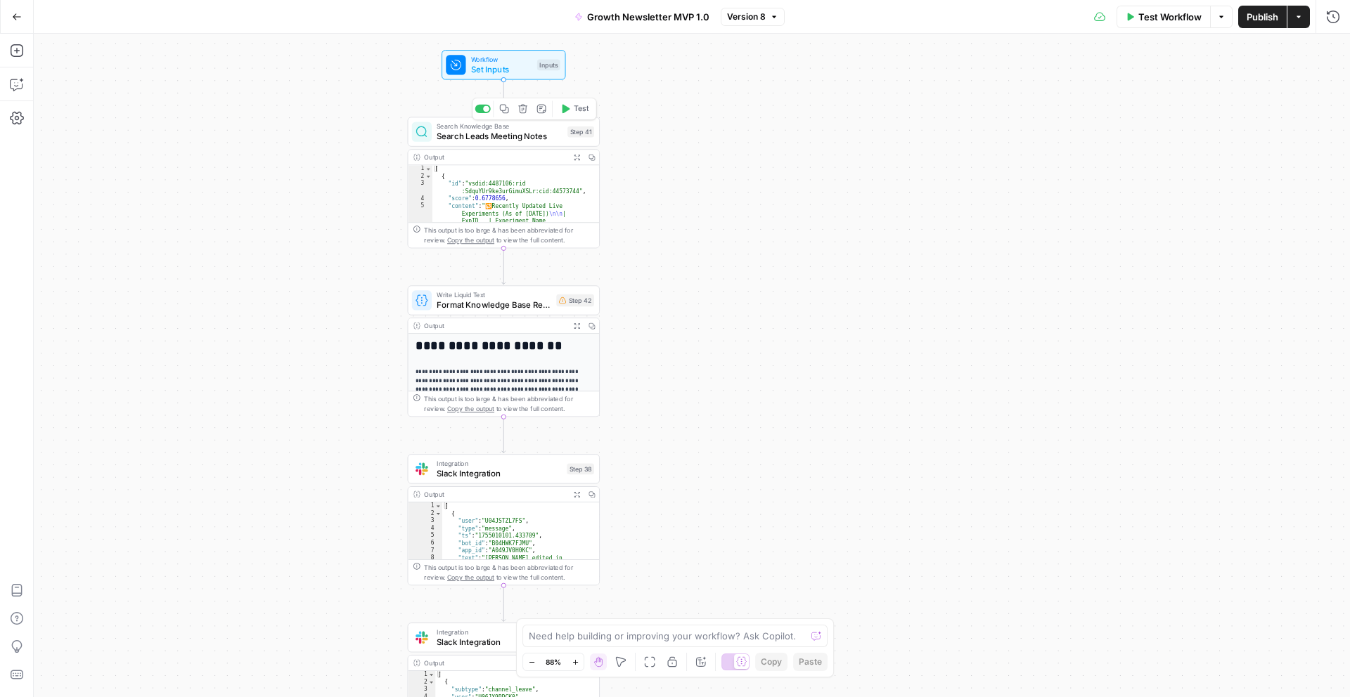
click at [542, 141] on span "Search Leads Meeting Notes" at bounding box center [499, 136] width 126 height 13
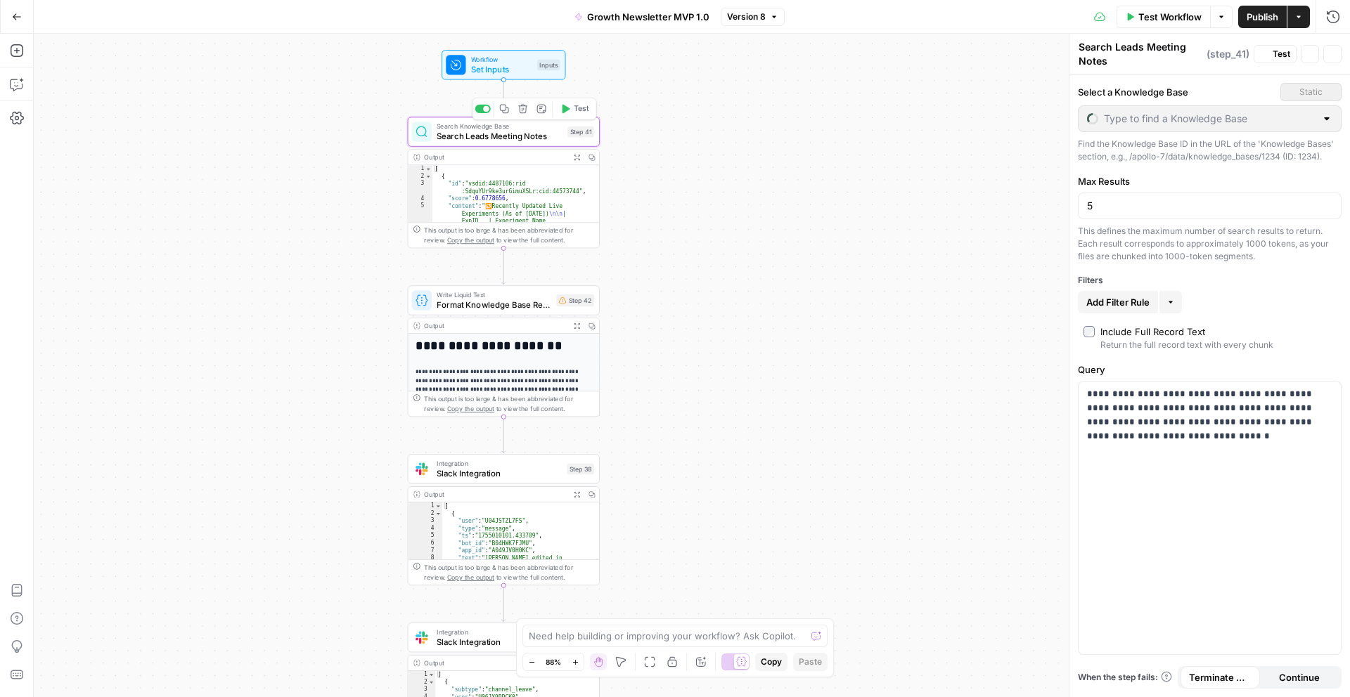
type input "Slack Newsletter Data Source Test [DATE]"
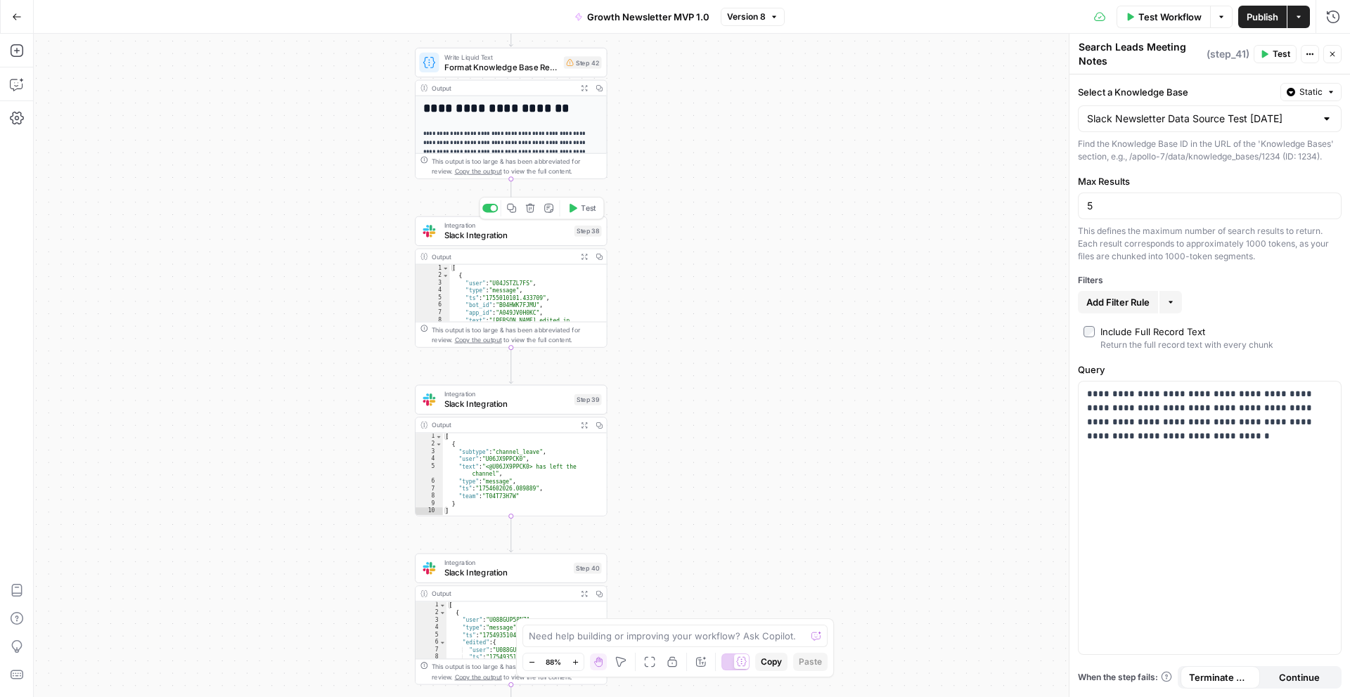
click at [536, 236] on span "Slack Integration" at bounding box center [506, 235] width 125 height 13
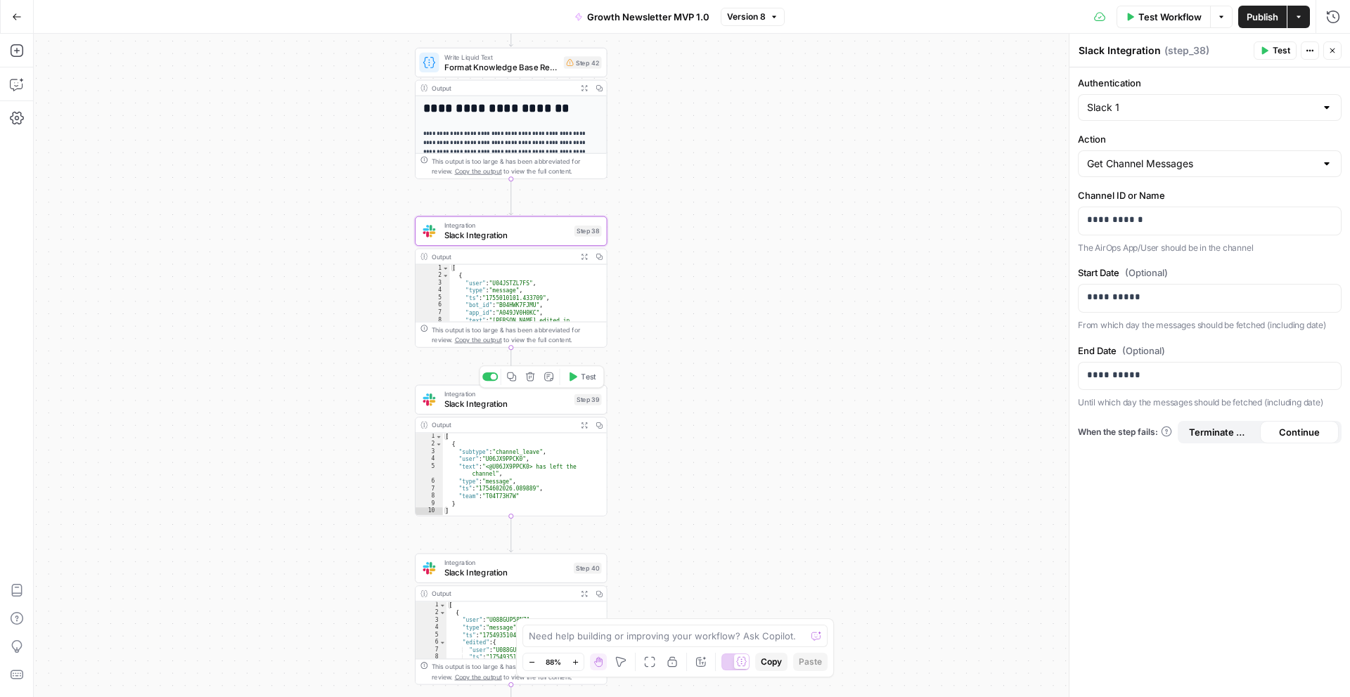
click at [522, 405] on span "Slack Integration" at bounding box center [506, 404] width 125 height 13
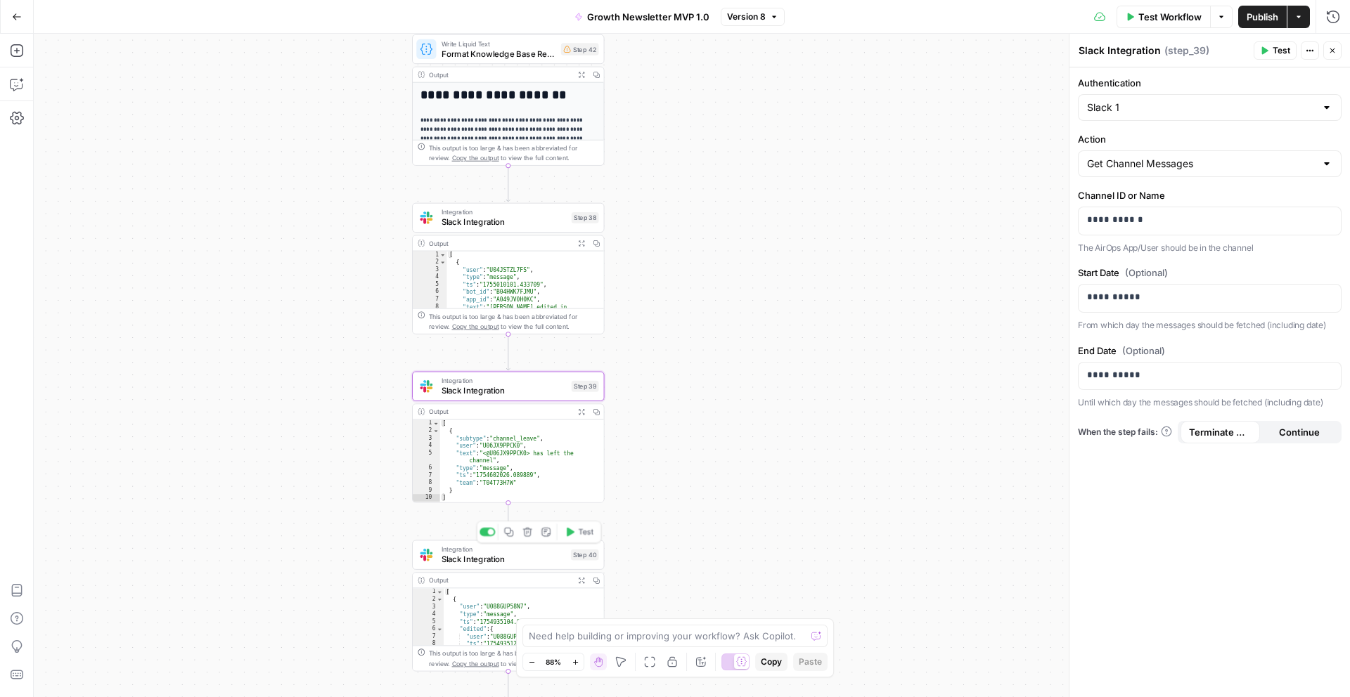
click at [510, 559] on span "Slack Integration" at bounding box center [503, 559] width 124 height 13
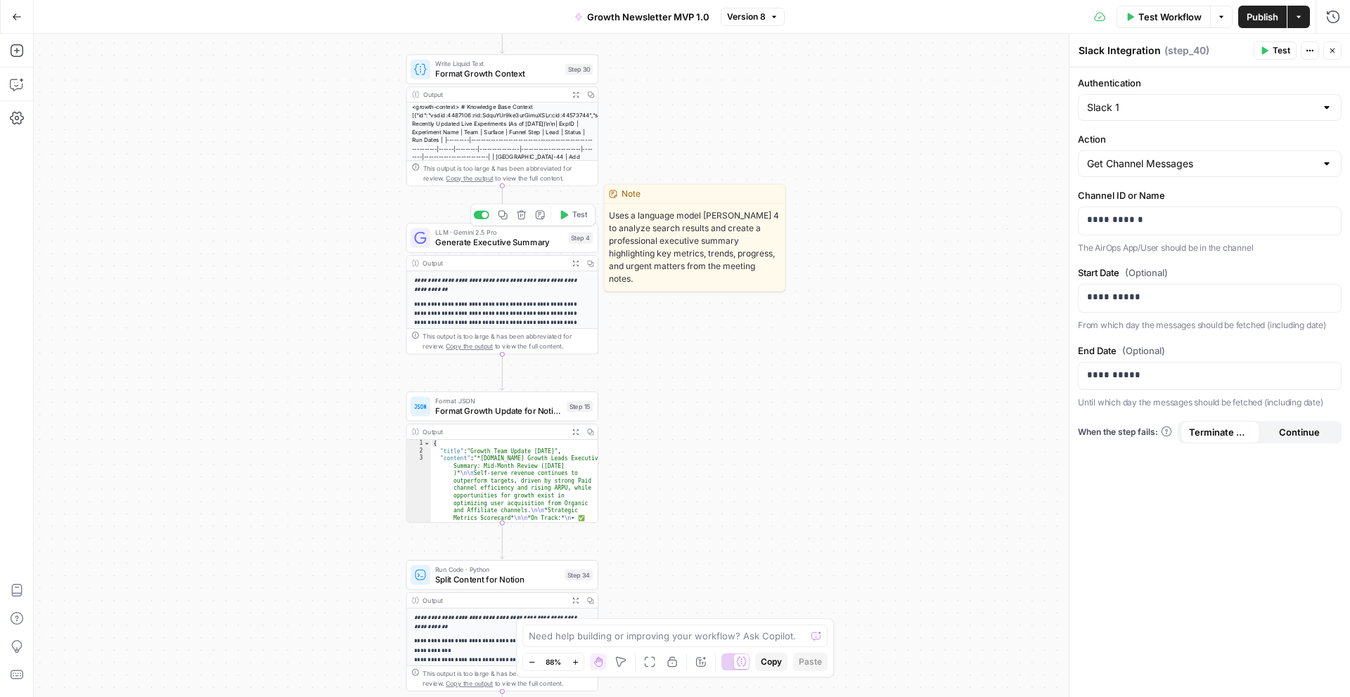
click at [519, 247] on span "Generate Executive Summary" at bounding box center [499, 242] width 129 height 13
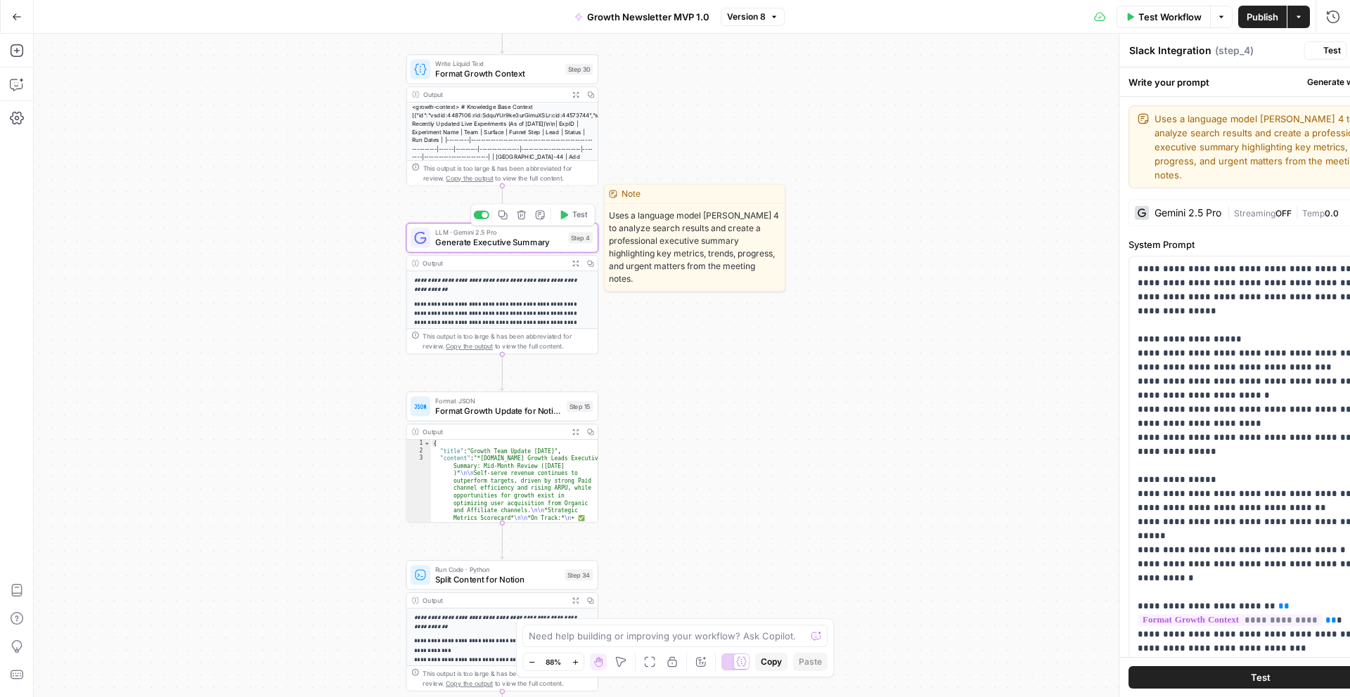
type textarea "Generate Executive Summary"
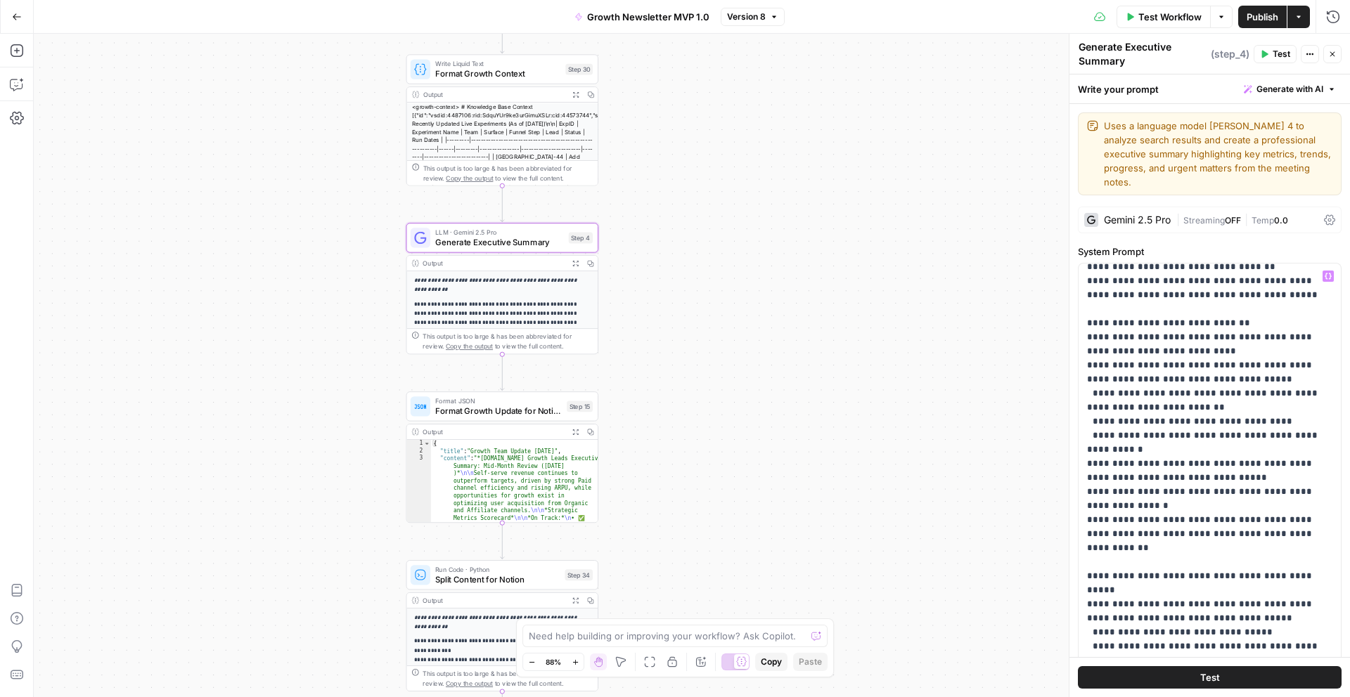
scroll to position [2807, 0]
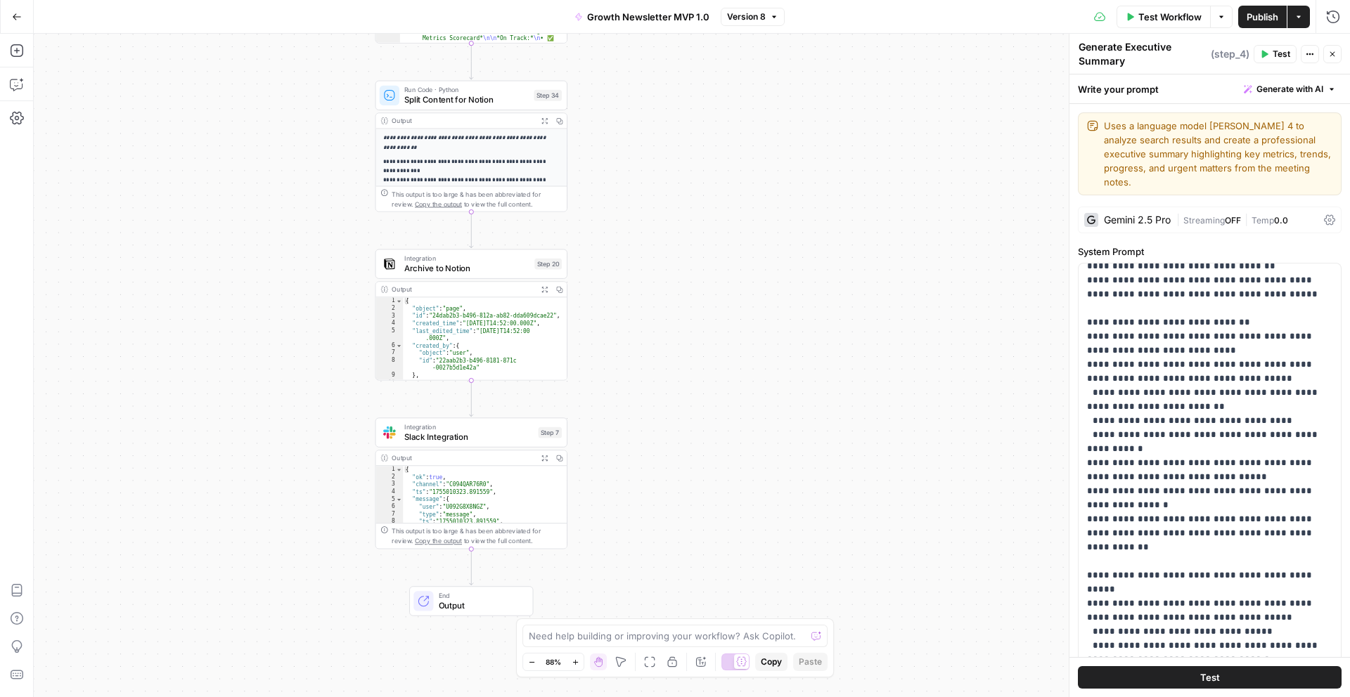
drag, startPoint x: 671, startPoint y: 306, endPoint x: 647, endPoint y: 72, distance: 234.6
click at [647, 72] on div "Workflow Set Inputs Inputs Search Knowledge Base Search Leads Meeting Notes Ste…" at bounding box center [692, 366] width 1316 height 664
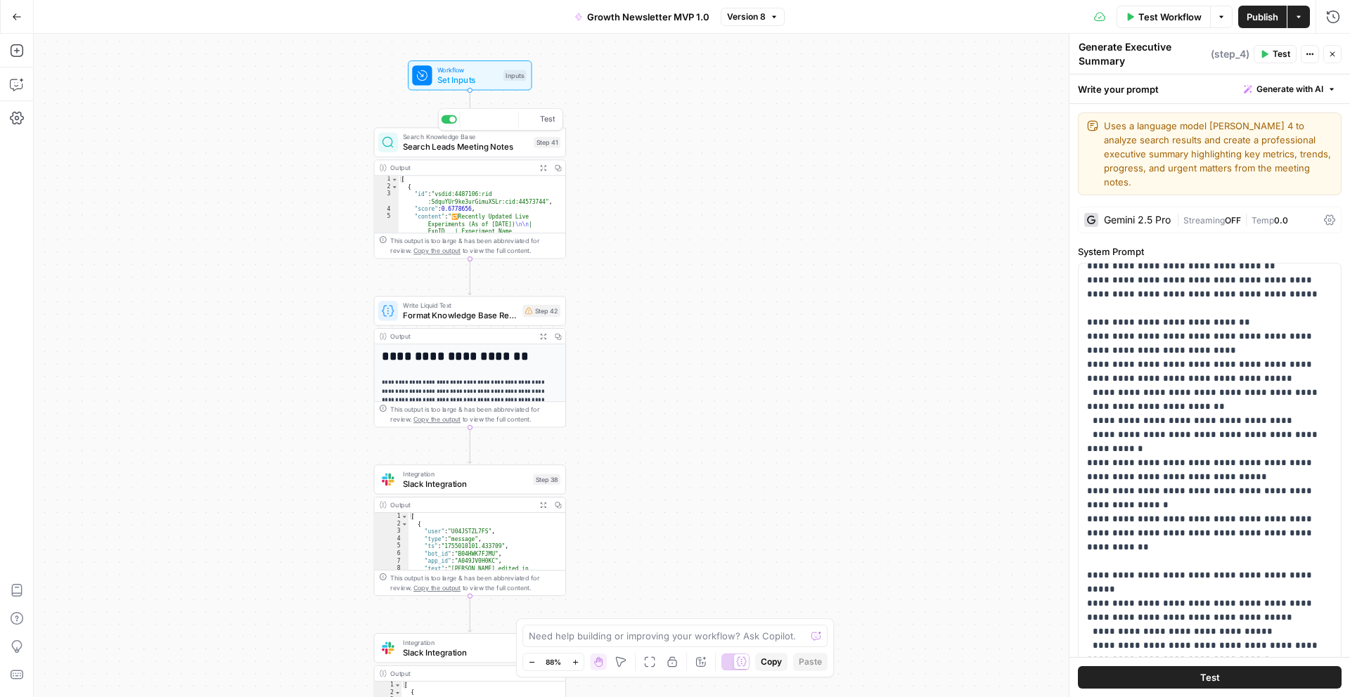
click at [503, 143] on span "Search Leads Meeting Notes" at bounding box center [466, 147] width 126 height 13
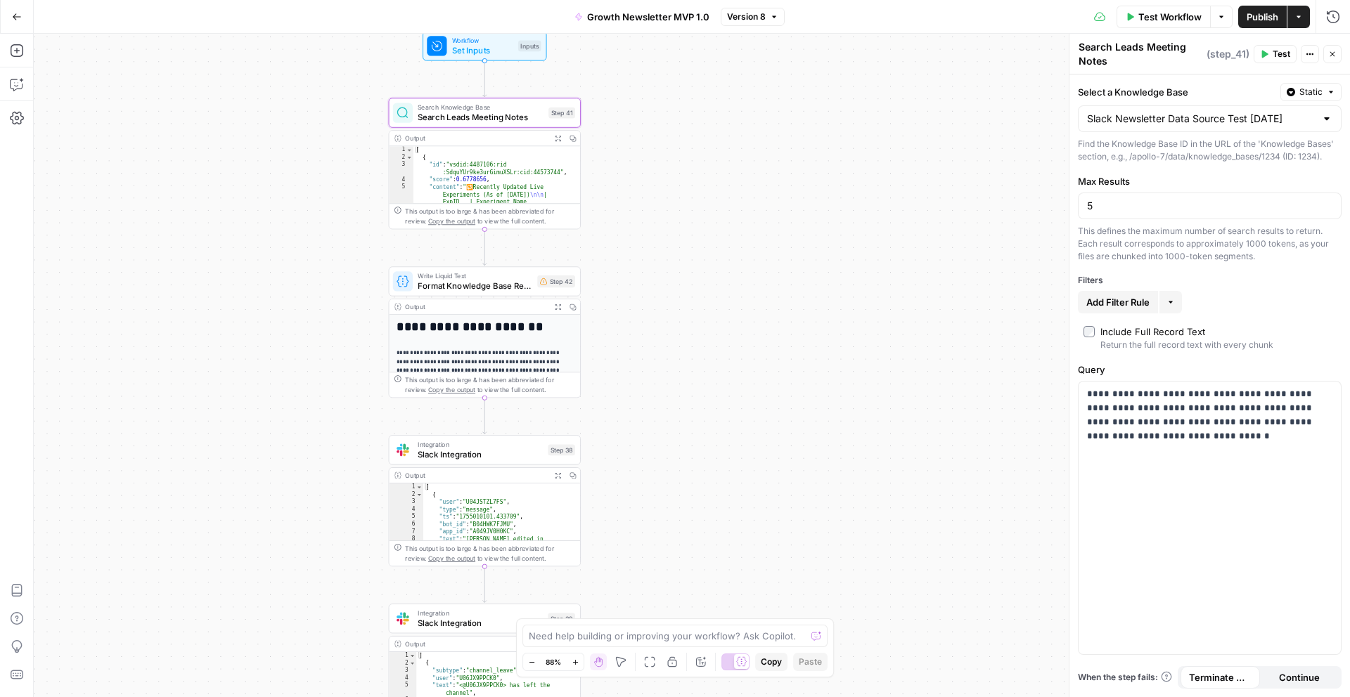
drag, startPoint x: 660, startPoint y: 161, endPoint x: 659, endPoint y: 171, distance: 10.6
click at [659, 171] on div "Workflow Set Inputs Inputs Search Knowledge Base Search Leads Meeting Notes Ste…" at bounding box center [692, 366] width 1316 height 664
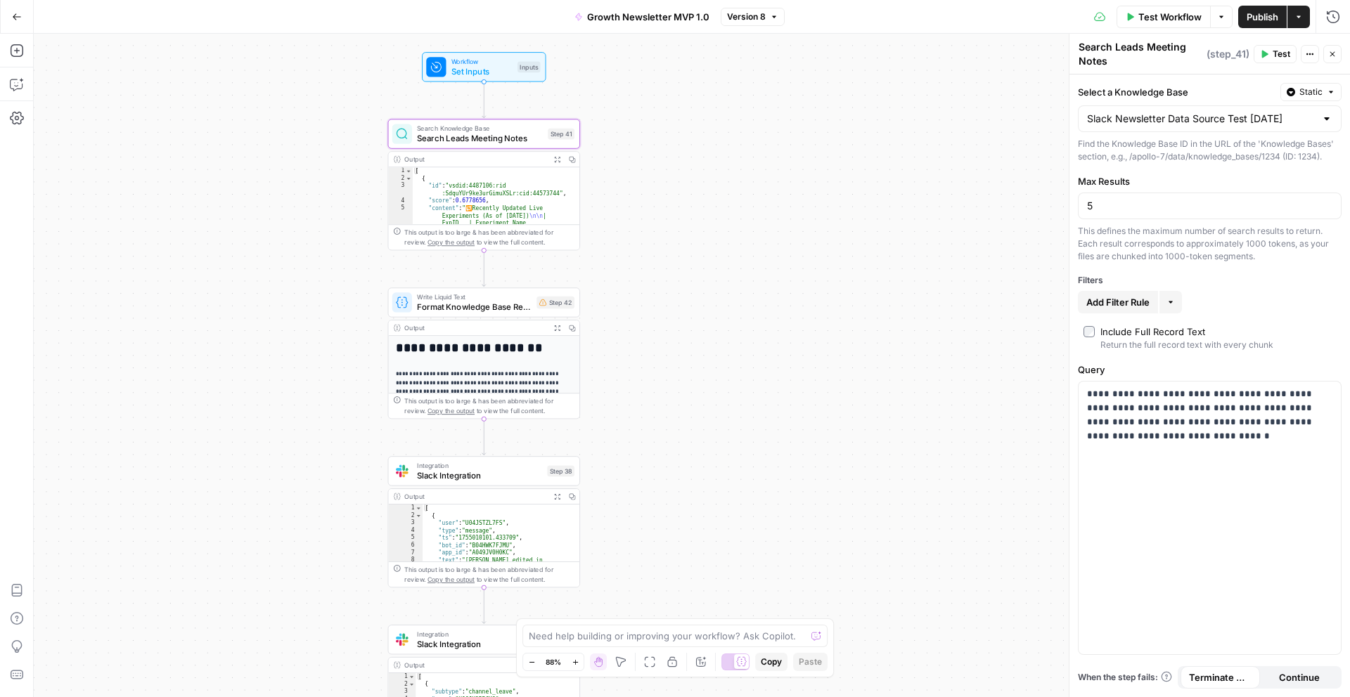
drag, startPoint x: 659, startPoint y: 171, endPoint x: 659, endPoint y: 193, distance: 21.8
click at [659, 193] on div "Workflow Set Inputs Inputs Search Knowledge Base Search Leads Meeting Notes Ste…" at bounding box center [692, 366] width 1316 height 664
click at [236, 182] on div "Workflow Set Inputs Inputs Search Knowledge Base Search Leads Meeting Notes Ste…" at bounding box center [692, 366] width 1316 height 664
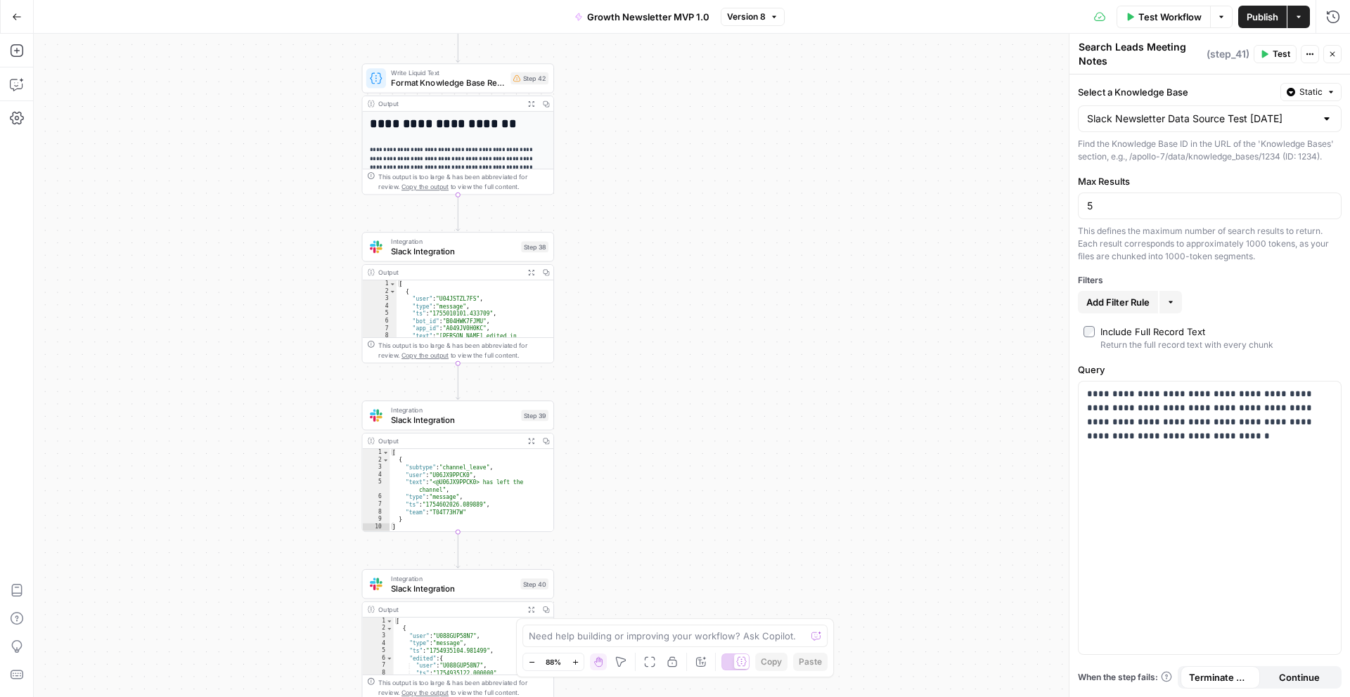
drag, startPoint x: 692, startPoint y: 425, endPoint x: 670, endPoint y: 283, distance: 143.1
click at [670, 283] on div "Workflow Set Inputs Inputs Search Knowledge Base Search Leads Meeting Notes Ste…" at bounding box center [692, 366] width 1316 height 664
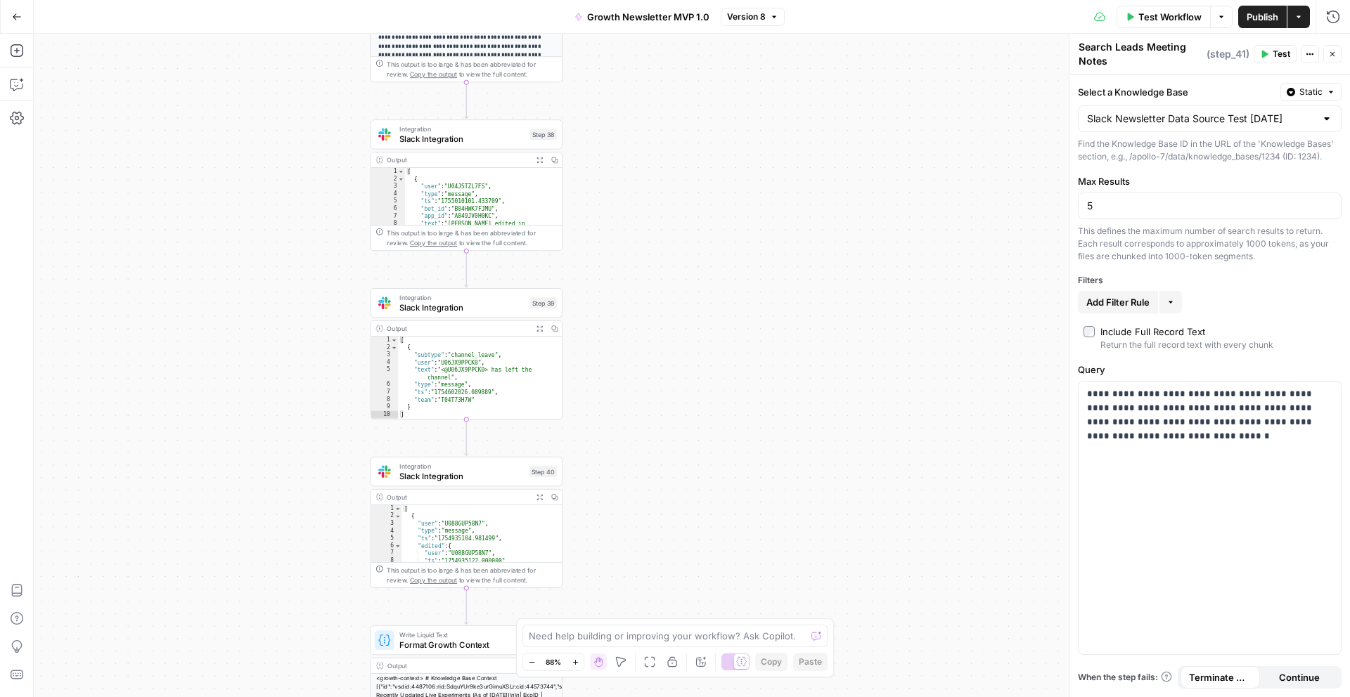
drag, startPoint x: 670, startPoint y: 283, endPoint x: 678, endPoint y: 171, distance: 112.8
click at [678, 171] on div "Workflow Set Inputs Inputs Search Knowledge Base Search Leads Meeting Notes Ste…" at bounding box center [692, 366] width 1316 height 664
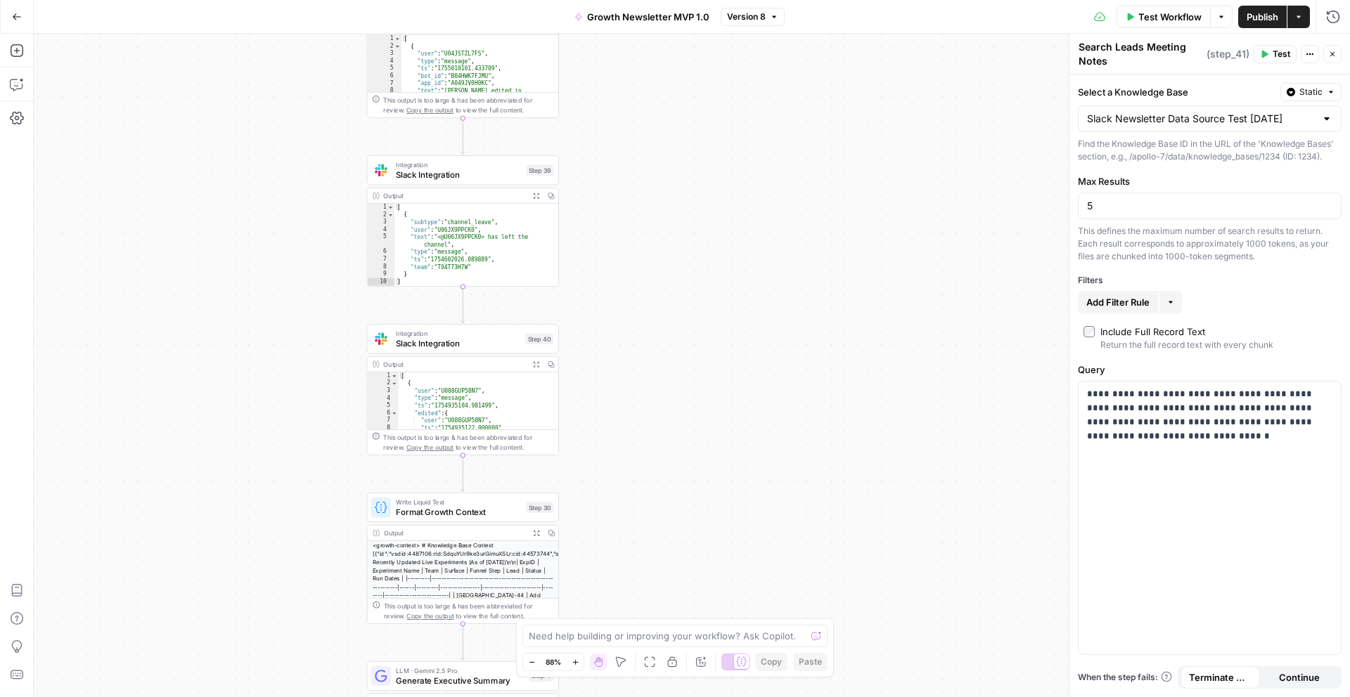
drag, startPoint x: 678, startPoint y: 171, endPoint x: 672, endPoint y: 56, distance: 114.7
click at [672, 56] on div "Workflow Set Inputs Inputs Search Knowledge Base Search Leads Meeting Notes Ste…" at bounding box center [692, 366] width 1316 height 664
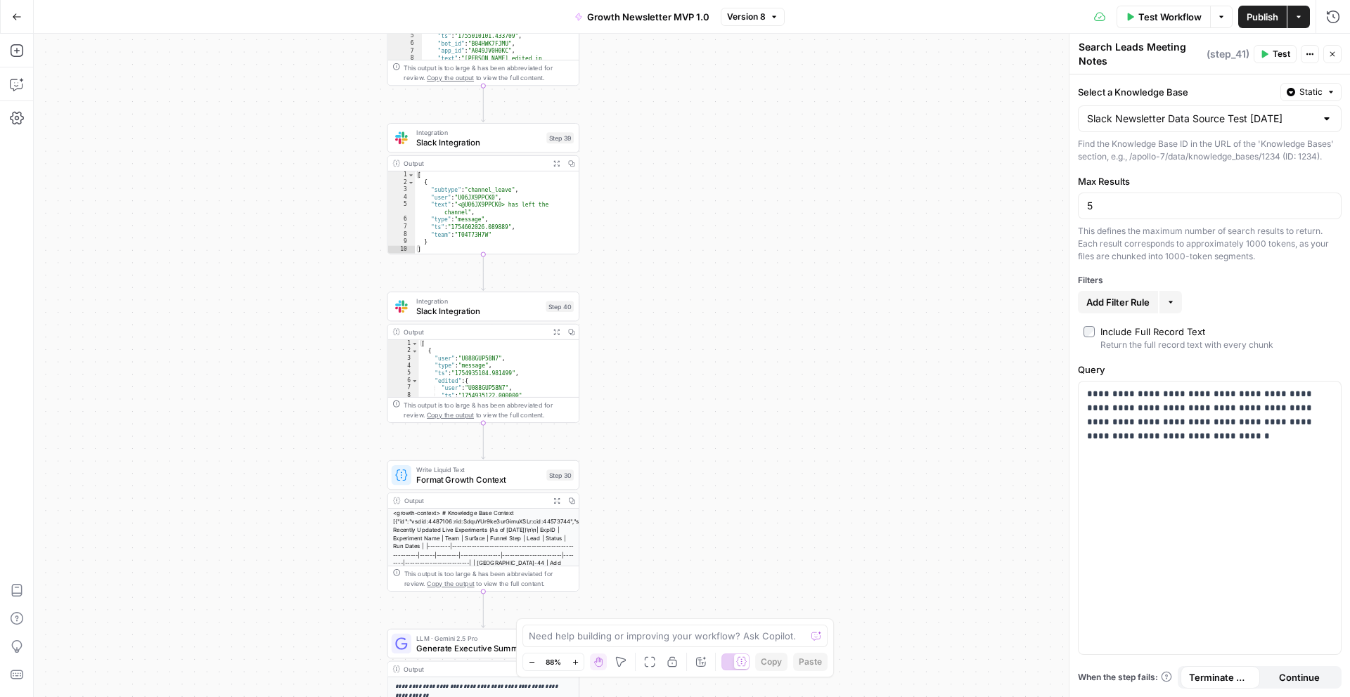
drag, startPoint x: 664, startPoint y: 166, endPoint x: 699, endPoint y: 117, distance: 60.5
click at [699, 117] on div "Workflow Set Inputs Inputs Search Knowledge Base Search Leads Meeting Notes Ste…" at bounding box center [692, 366] width 1316 height 664
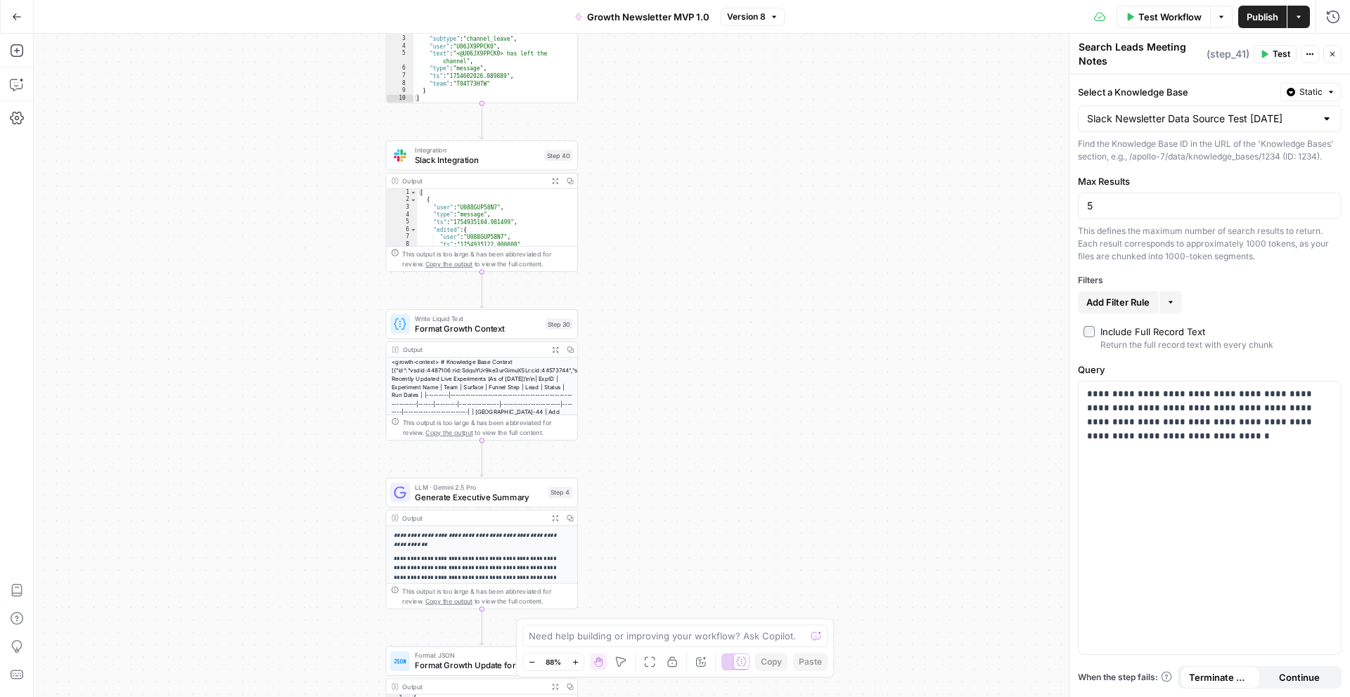
drag, startPoint x: 656, startPoint y: 302, endPoint x: 638, endPoint y: 165, distance: 137.5
click at [638, 165] on div "Workflow Set Inputs Inputs Search Knowledge Base Search Leads Meeting Notes Ste…" at bounding box center [692, 366] width 1316 height 664
click at [607, 638] on textarea at bounding box center [667, 636] width 277 height 14
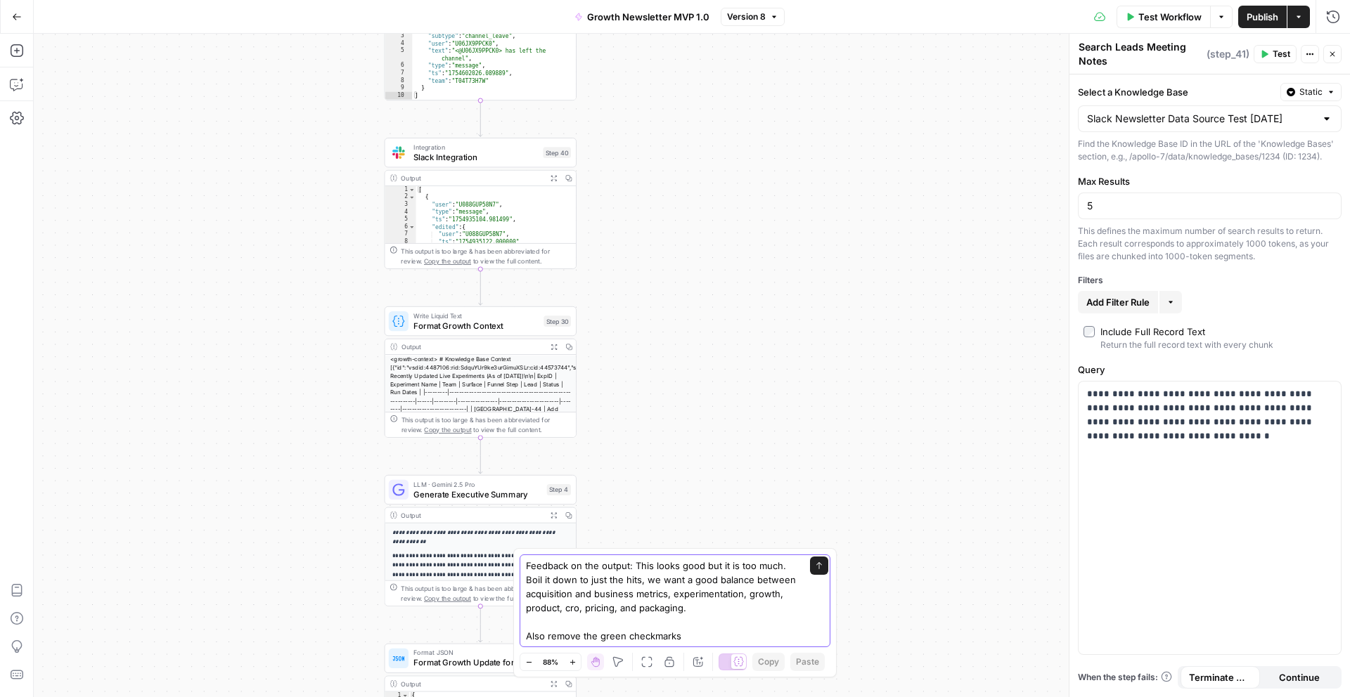
type textarea "Feedback on the output: This looks good but it is too much. Boil it down to jus…"
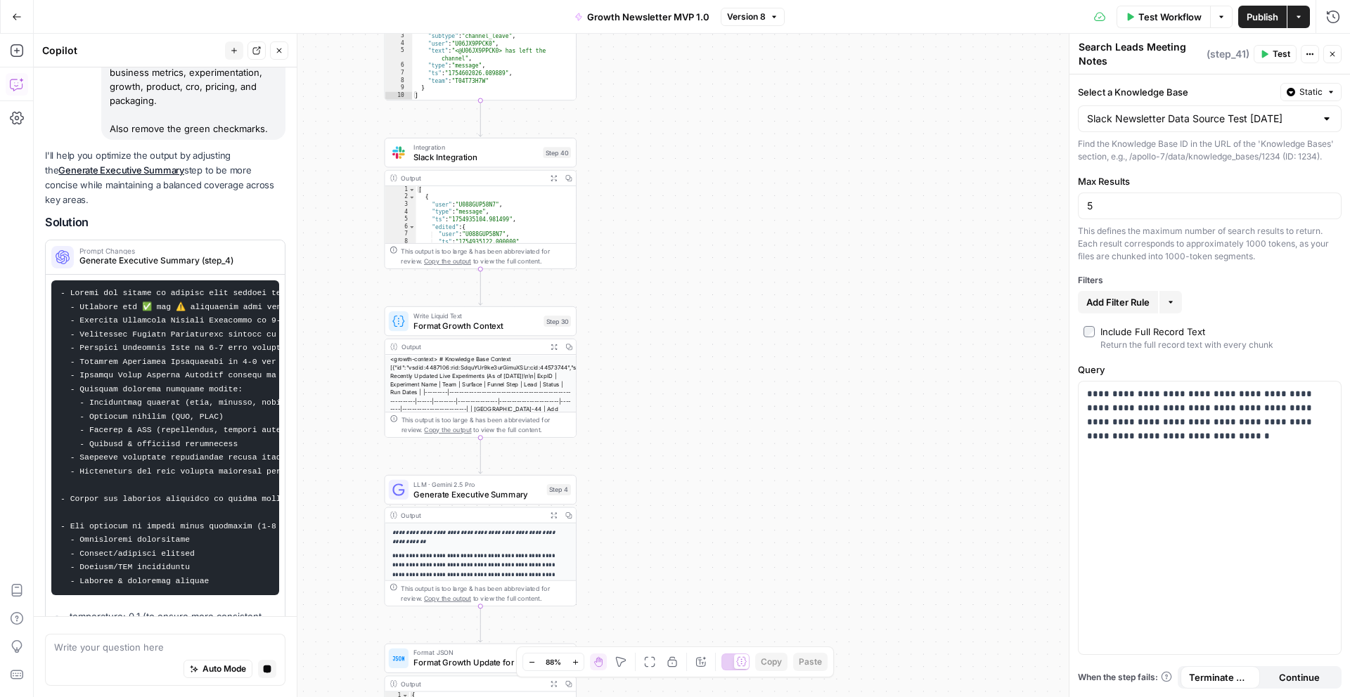
scroll to position [0, 0]
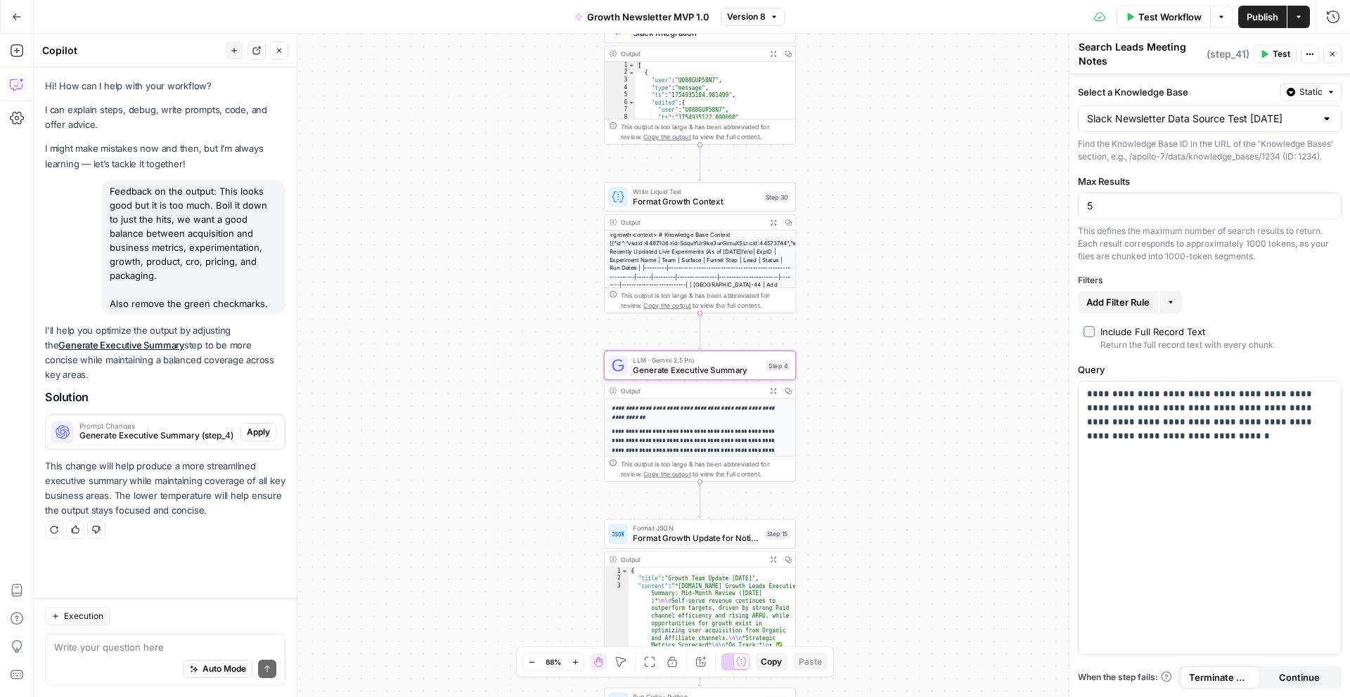
click at [257, 426] on span "Apply" at bounding box center [258, 432] width 23 height 13
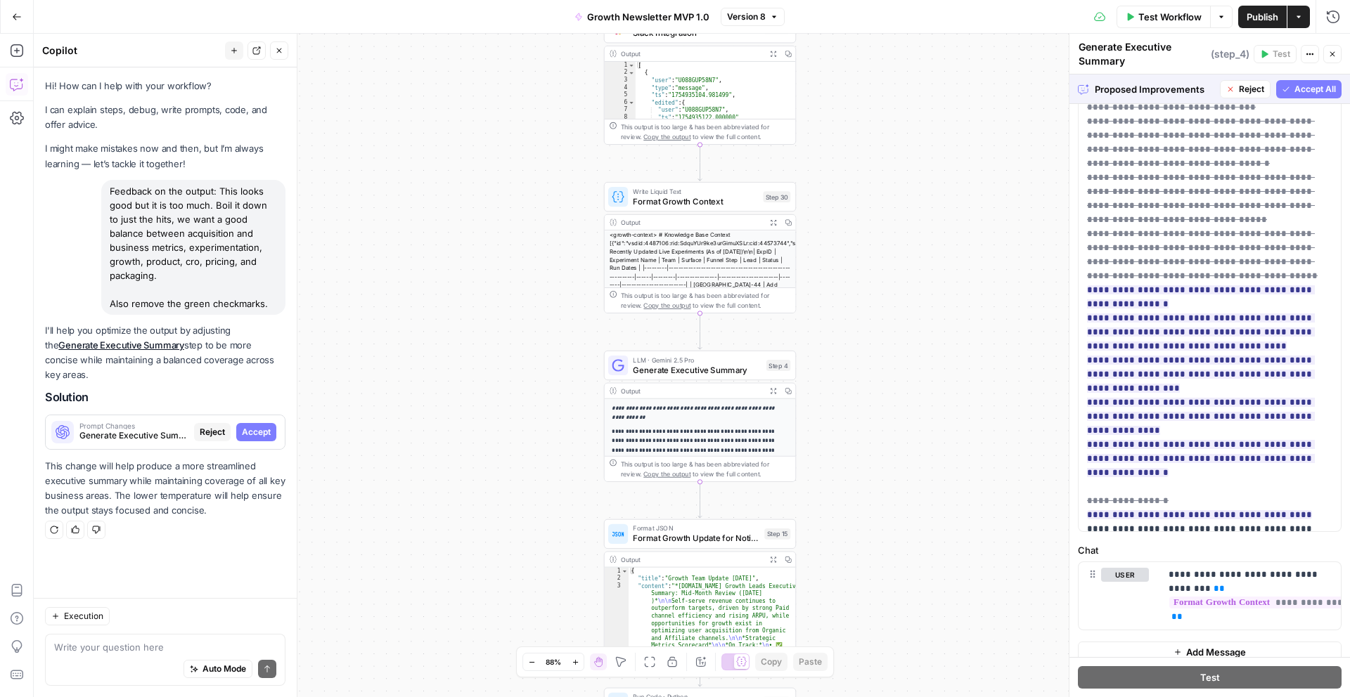
scroll to position [6182, 0]
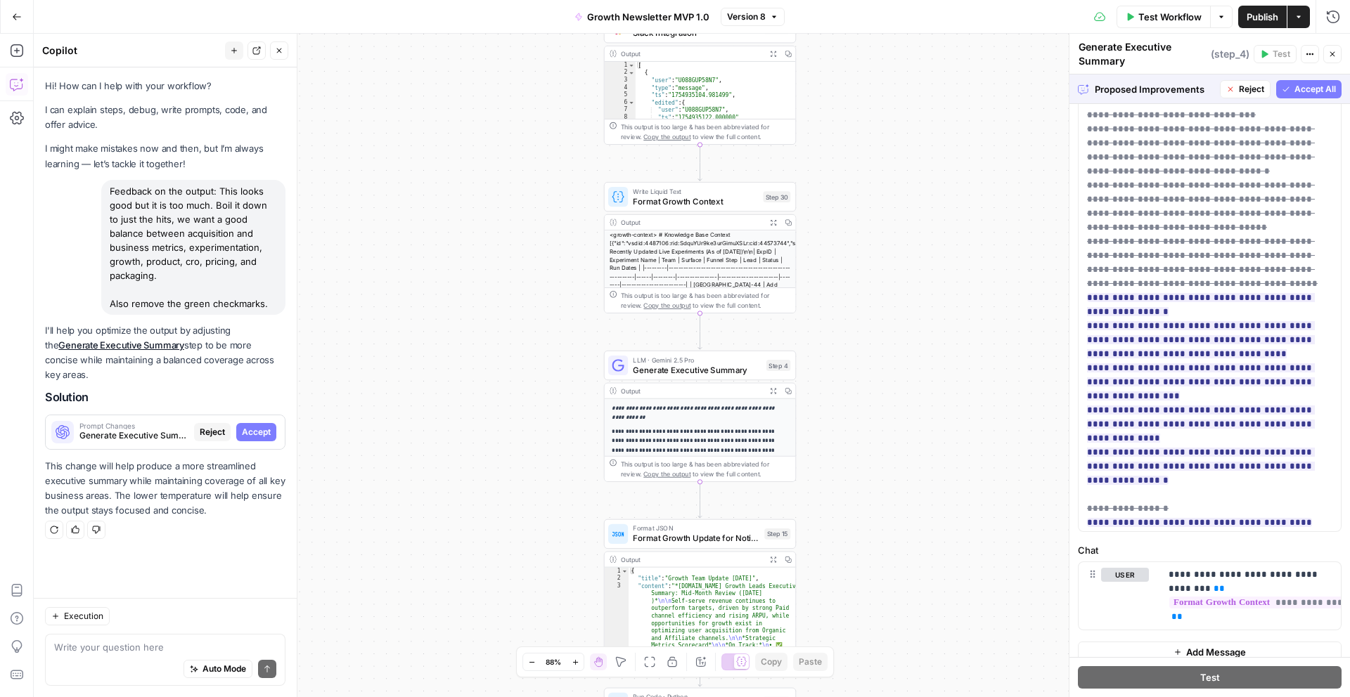
click at [1296, 87] on span "Accept All" at bounding box center [1314, 89] width 41 height 13
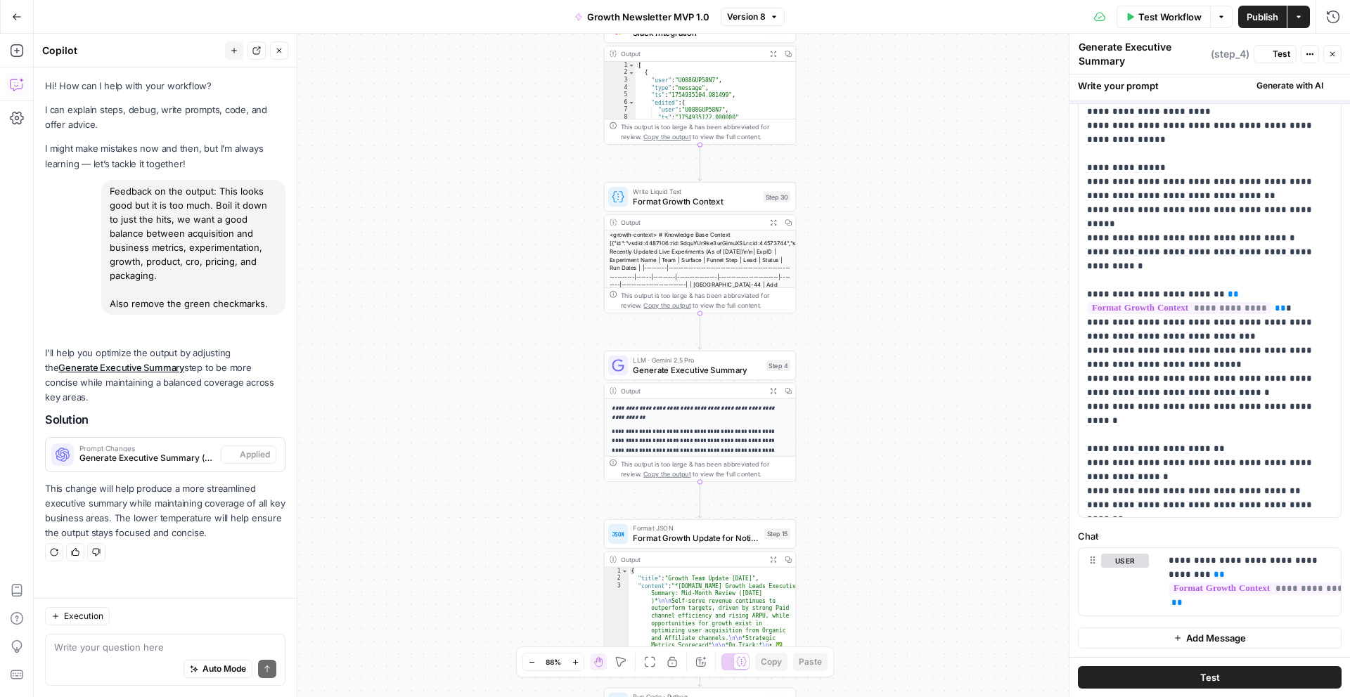
scroll to position [0, 0]
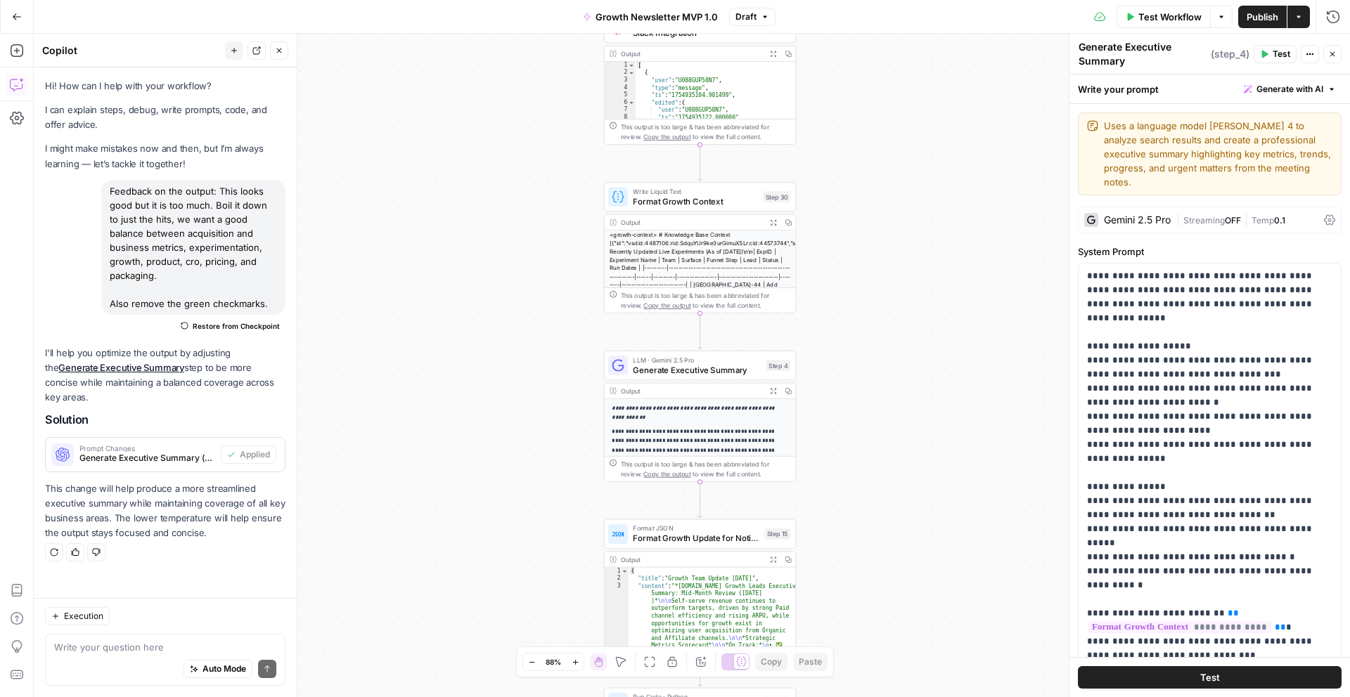
click at [1269, 49] on button "Test" at bounding box center [1274, 54] width 43 height 18
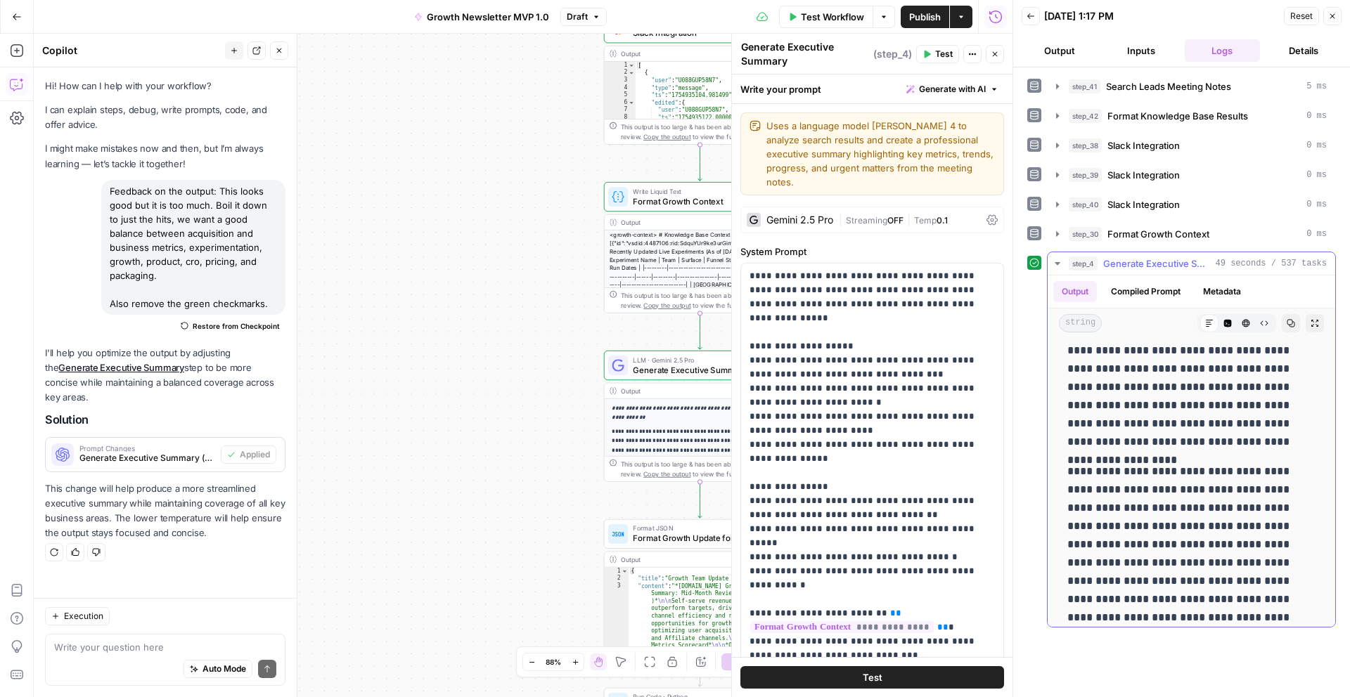
scroll to position [2573, 0]
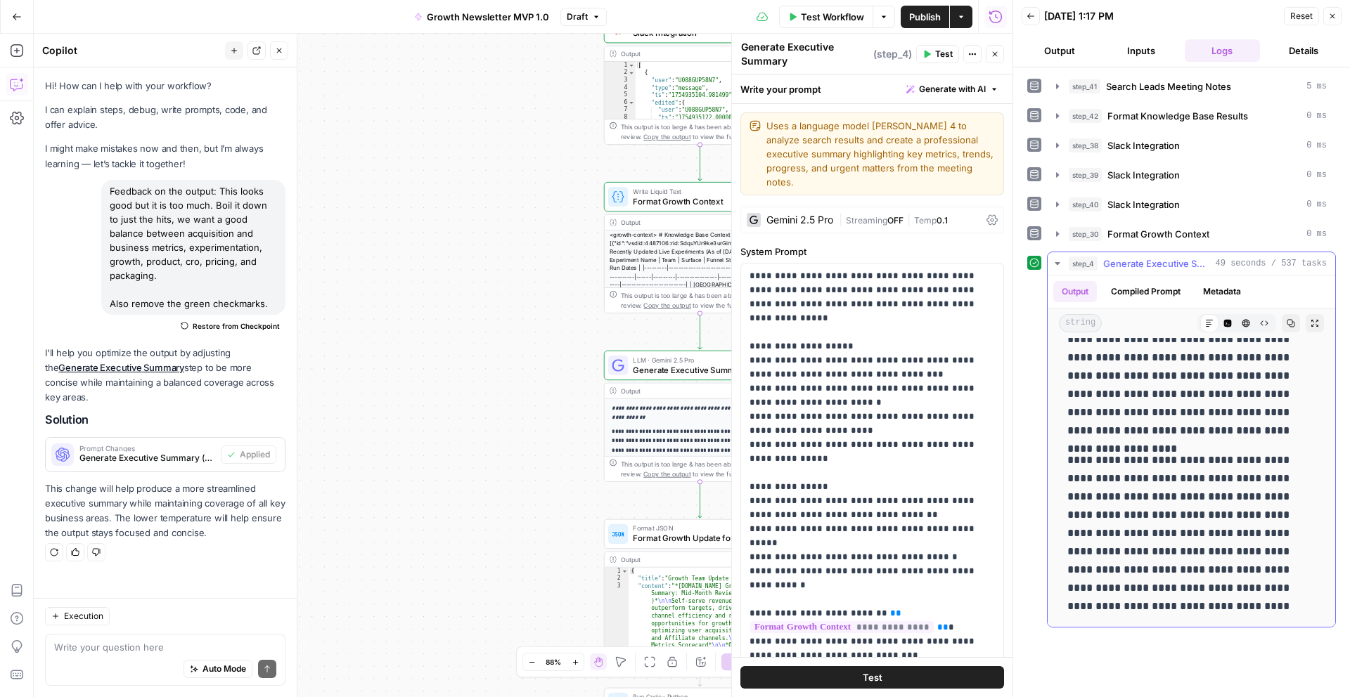
click at [1136, 434] on p "**********" at bounding box center [1191, 358] width 248 height 164
click at [1297, 325] on button "Copy" at bounding box center [1290, 323] width 18 height 18
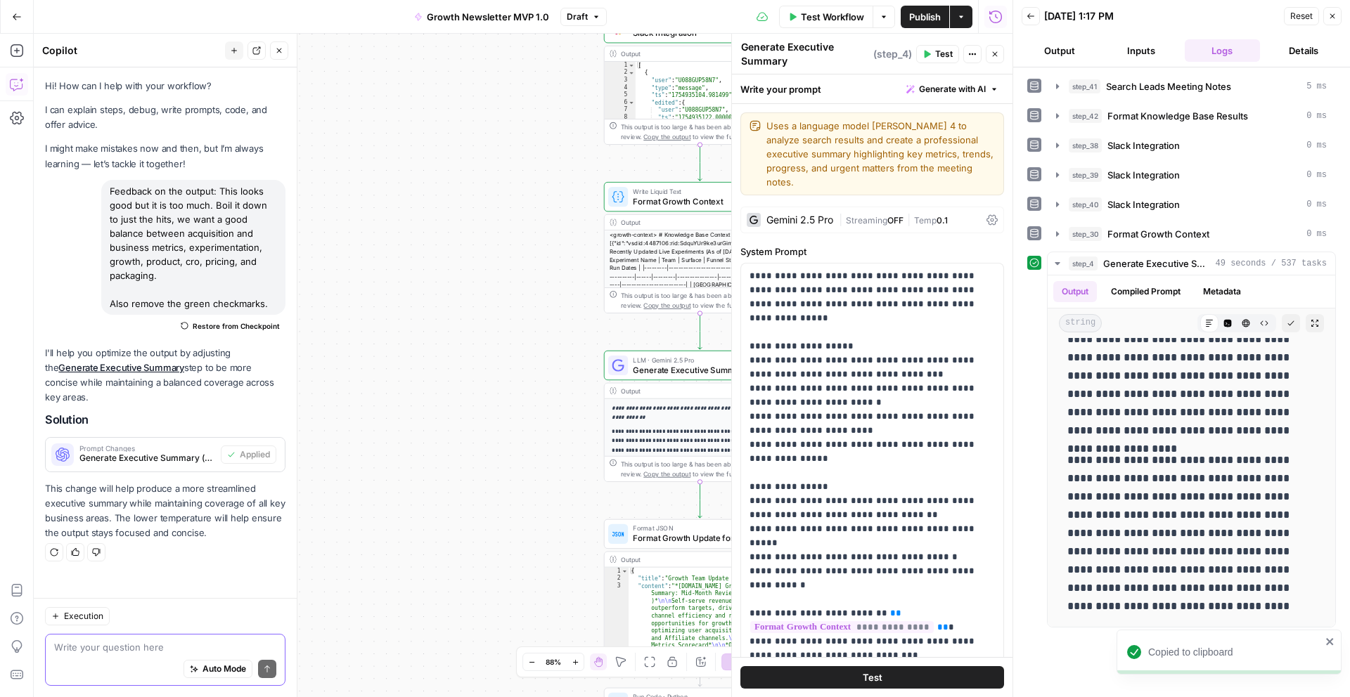
click at [145, 641] on textarea at bounding box center [165, 647] width 222 height 14
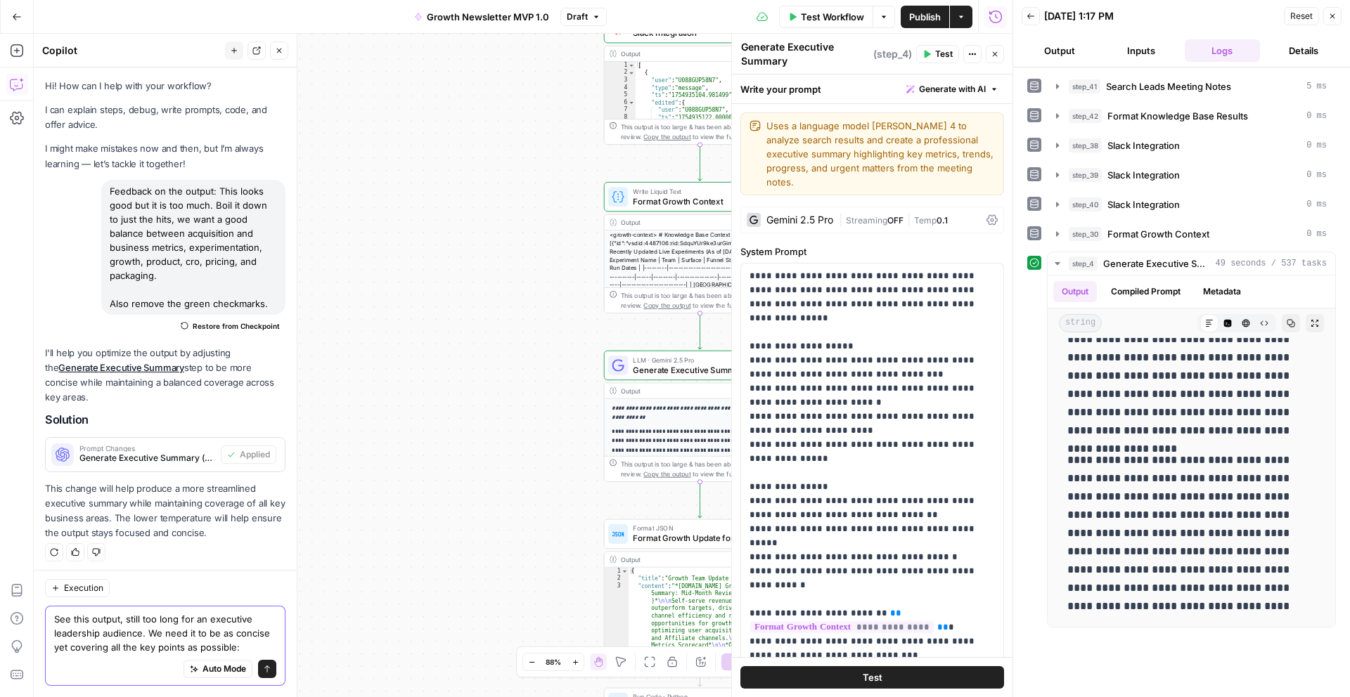
paste textarea "*Apollo.io Growth Leads Executive Summary: Mid-Month Review (August 2025)* Self…"
type textarea "See this output, still too long for an executive leadership audience. We need i…"
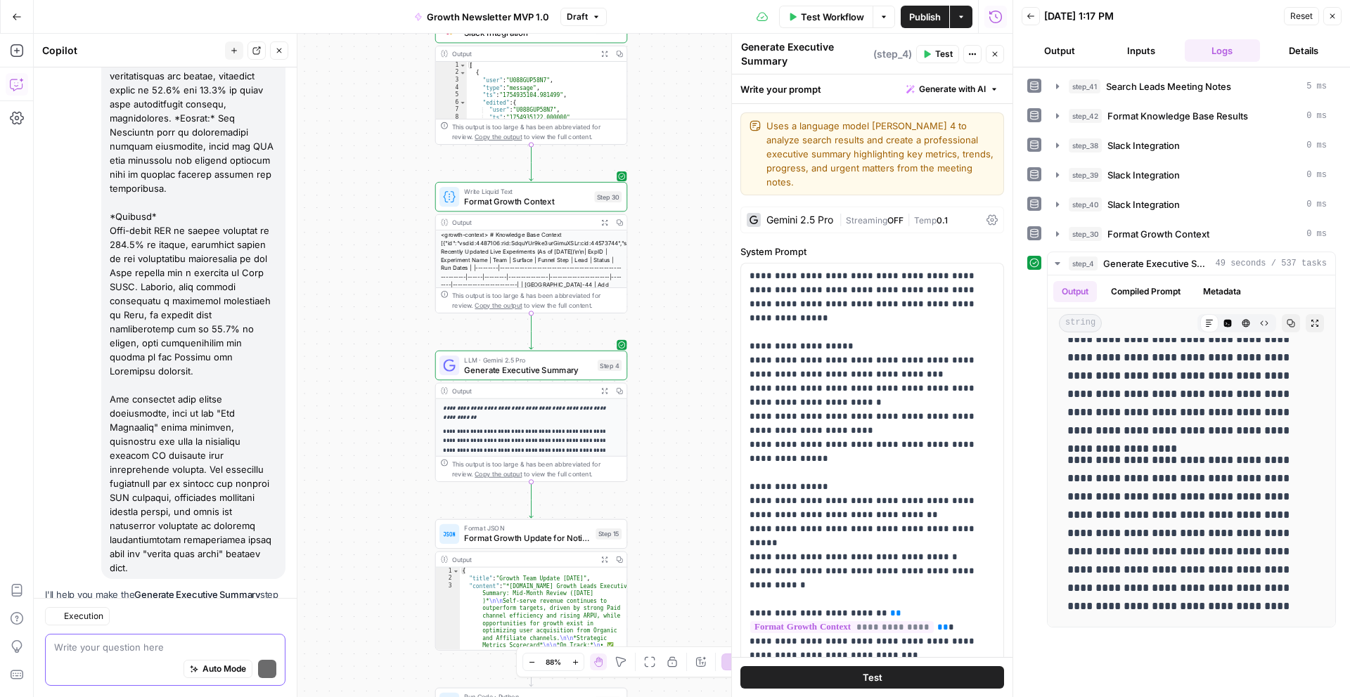
scroll to position [3036, 0]
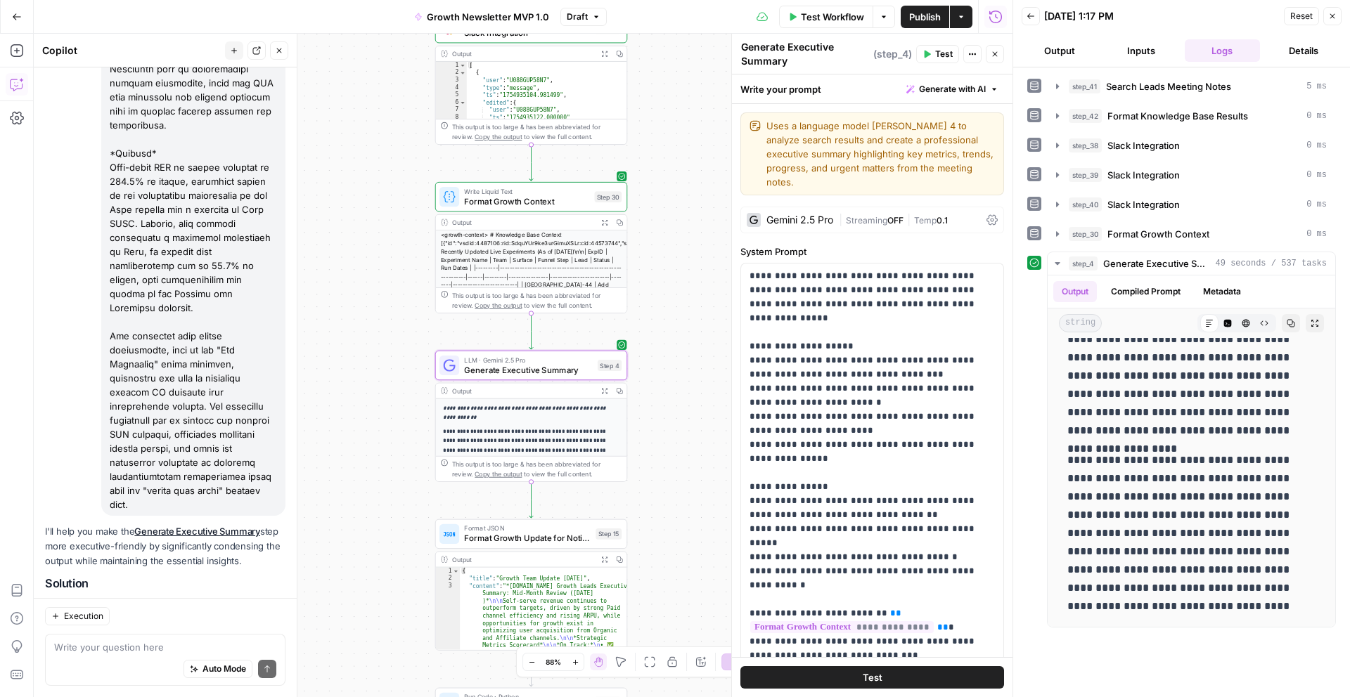
click at [270, 609] on button "Apply" at bounding box center [258, 618] width 36 height 18
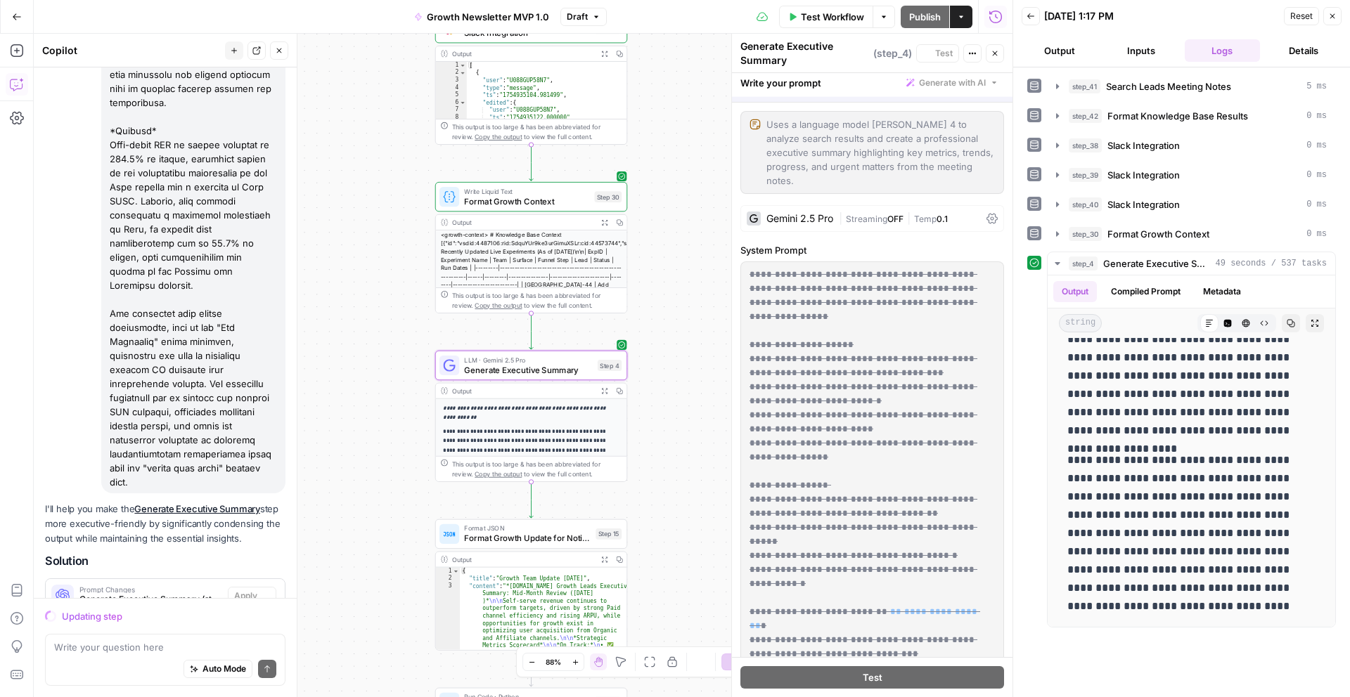
scroll to position [3013, 0]
